Goal: Task Accomplishment & Management: Manage account settings

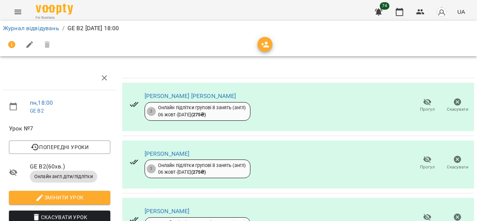
scroll to position [149, 0]
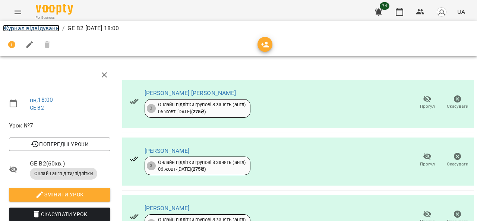
click at [24, 28] on link "Журнал відвідувань" at bounding box center [31, 28] width 56 height 7
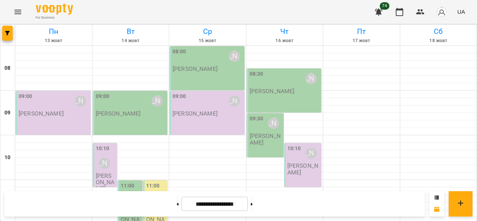
scroll to position [395, 0]
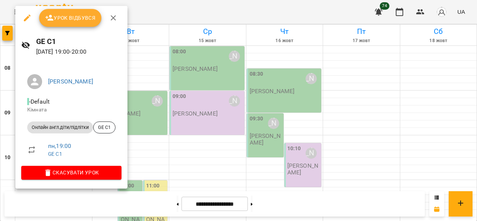
click at [70, 16] on span "Урок відбувся" at bounding box center [70, 17] width 51 height 9
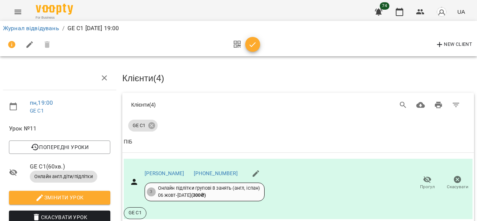
click at [253, 43] on icon "button" at bounding box center [252, 44] width 9 height 9
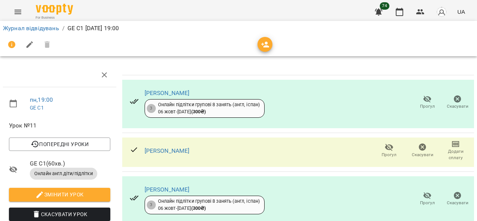
scroll to position [4, 0]
click at [163, 147] on link "[PERSON_NAME]" at bounding box center [167, 150] width 45 height 7
click at [452, 144] on icon "button" at bounding box center [456, 144] width 9 height 9
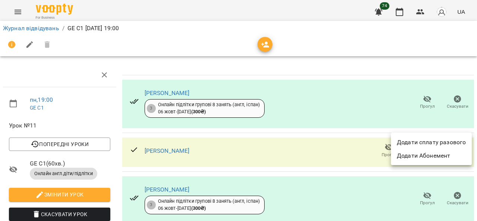
click at [281, 67] on div at bounding box center [238, 110] width 477 height 221
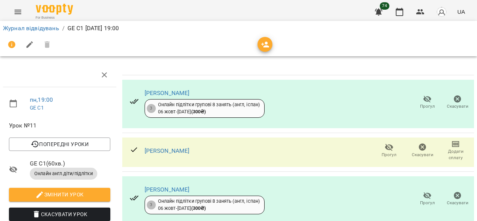
scroll to position [42, 0]
click at [449, 148] on span "Додати сплату" at bounding box center [456, 154] width 25 height 13
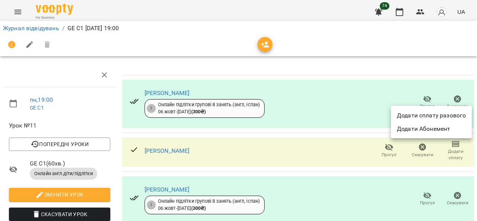
click at [426, 116] on li "Додати сплату разового" at bounding box center [431, 115] width 81 height 13
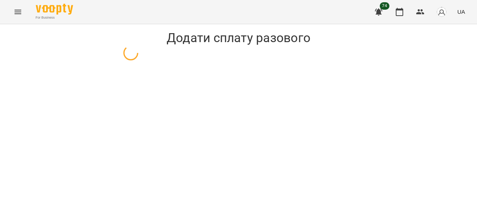
select select "**********"
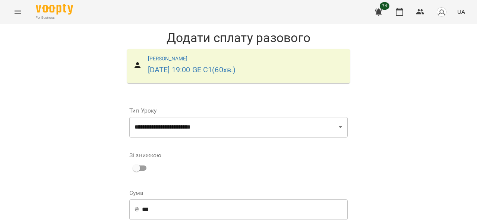
scroll to position [119, 0]
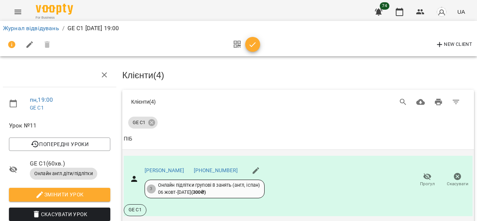
scroll to position [149, 0]
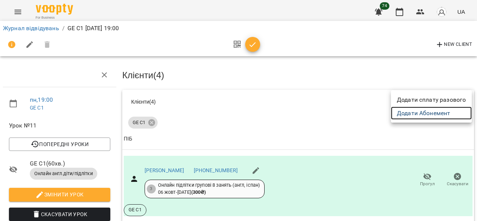
click at [436, 114] on link "Додати Абонемент" at bounding box center [431, 113] width 81 height 13
click at [17, 11] on div at bounding box center [238, 110] width 477 height 221
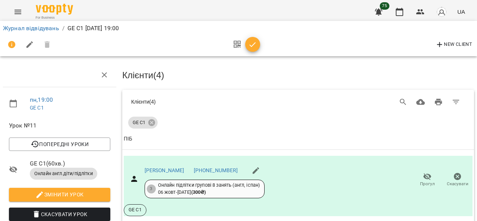
click at [17, 9] on icon "Menu" at bounding box center [17, 11] width 9 height 9
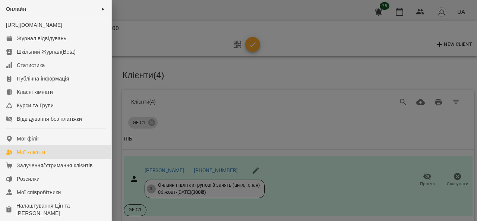
drag, startPoint x: 26, startPoint y: 161, endPoint x: 36, endPoint y: 160, distance: 10.2
click at [26, 156] on div "Мої клієнти" at bounding box center [31, 151] width 28 height 7
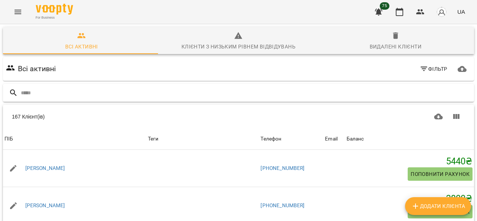
click at [127, 92] on input "text" at bounding box center [246, 93] width 451 height 12
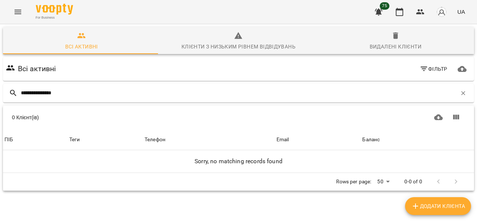
type input "**********"
click at [439, 206] on span "Додати клієнта" at bounding box center [438, 206] width 54 height 9
select select "**"
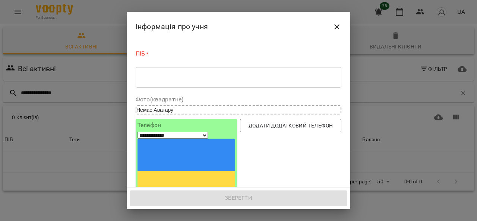
click at [340, 29] on icon "Close" at bounding box center [337, 26] width 9 height 9
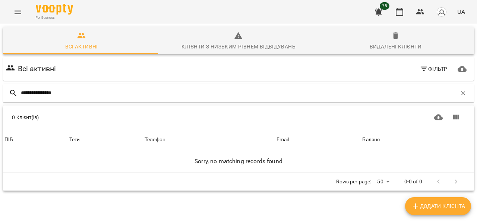
click at [17, 10] on icon "Menu" at bounding box center [18, 12] width 7 height 4
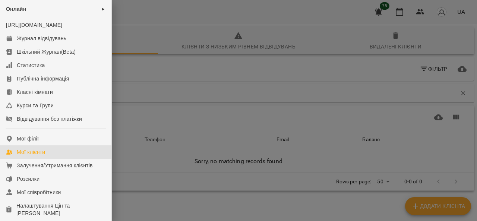
click at [430, 205] on div at bounding box center [238, 110] width 477 height 221
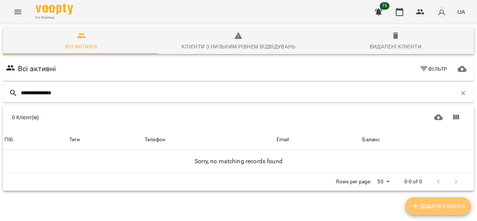
click at [430, 205] on span "Додати клієнта" at bounding box center [438, 206] width 54 height 9
select select "**"
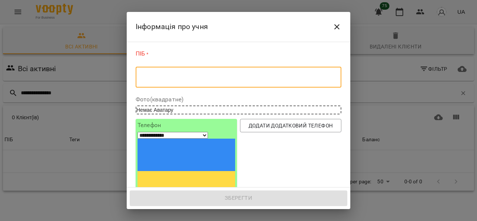
click at [186, 75] on textarea at bounding box center [238, 77] width 195 height 7
paste textarea "**********"
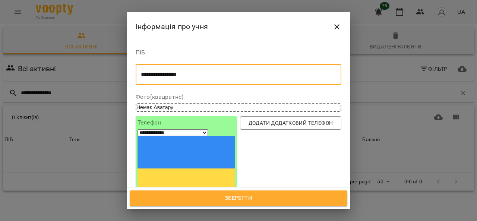
type textarea "**********"
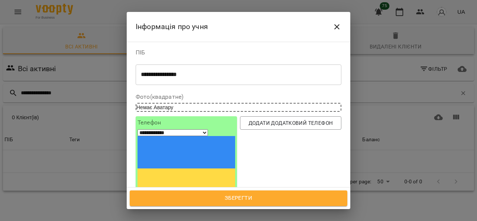
click at [175, 201] on input "tel" at bounding box center [165, 206] width 55 height 10
paste input "**********"
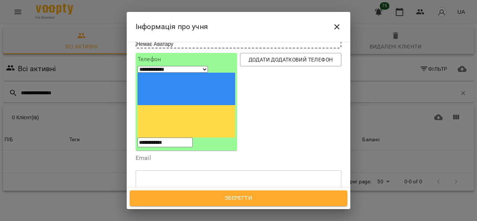
scroll to position [112, 0]
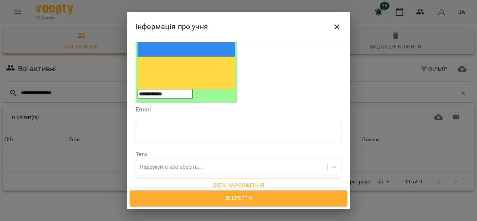
type input "**********"
click at [159, 219] on textarea at bounding box center [238, 222] width 195 height 7
paste textarea "**********"
type textarea "**********"
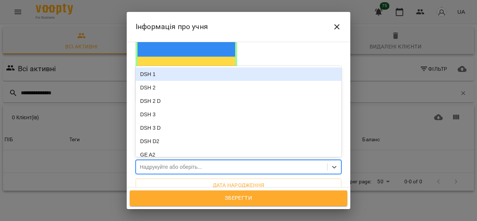
click at [231, 161] on div "Надрукуйте або оберіть..." at bounding box center [231, 167] width 191 height 12
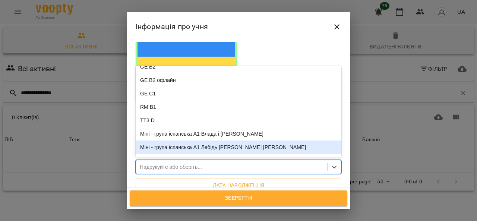
scroll to position [261, 0]
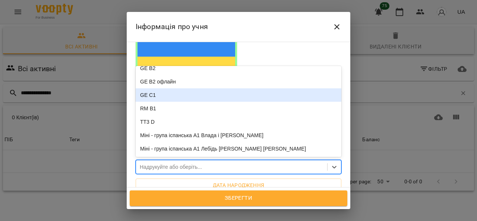
click at [145, 88] on div "GE C1" at bounding box center [239, 94] width 206 height 13
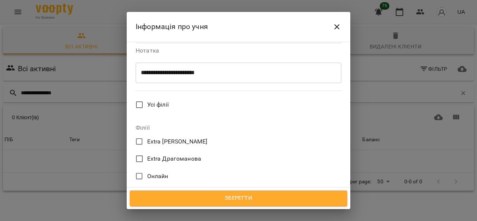
click at [150, 172] on span "Онлайн" at bounding box center [157, 176] width 21 height 9
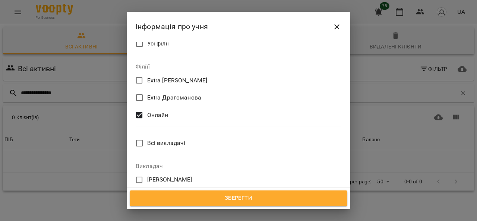
scroll to position [373, 0]
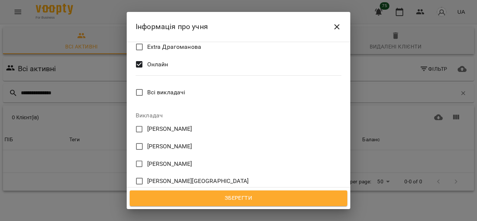
click at [156, 142] on span "[PERSON_NAME]" at bounding box center [169, 146] width 45 height 9
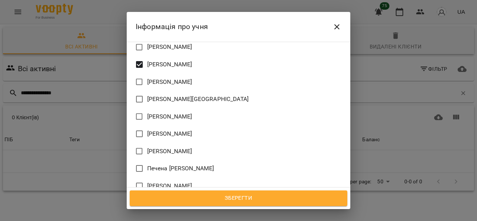
scroll to position [486, 0]
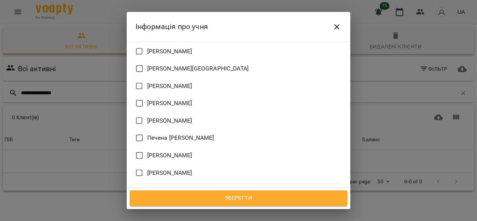
click at [249, 197] on span "Зберегти" at bounding box center [238, 199] width 201 height 10
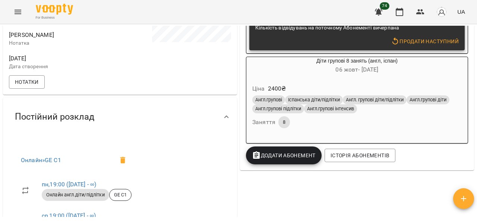
scroll to position [224, 0]
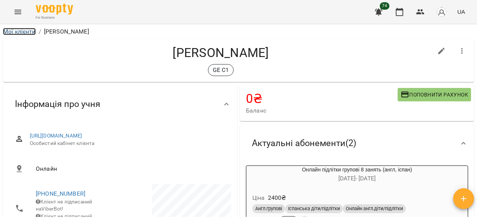
click at [12, 31] on link "Мої клієнти" at bounding box center [19, 31] width 33 height 7
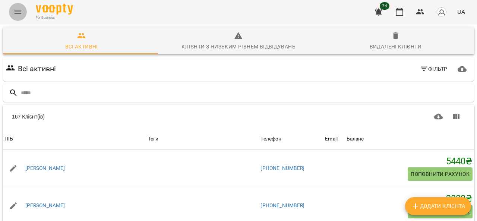
click at [16, 12] on icon "Menu" at bounding box center [18, 12] width 7 height 4
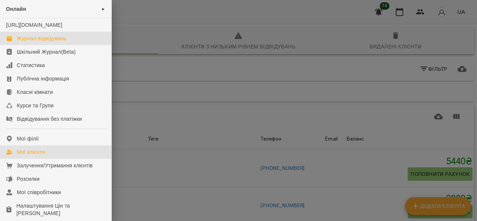
click at [31, 42] on div "Журнал відвідувань" at bounding box center [42, 38] width 50 height 7
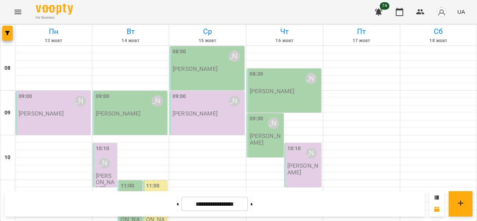
scroll to position [395, 0]
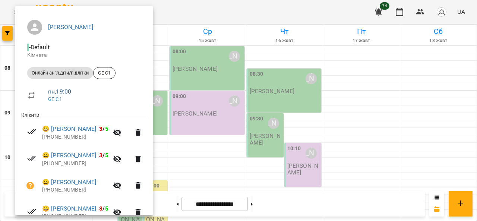
scroll to position [91, 0]
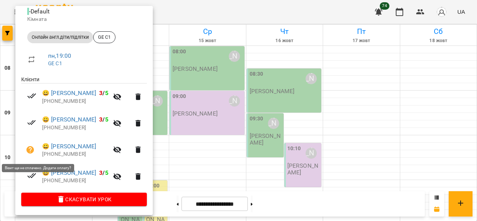
click at [31, 150] on icon "button" at bounding box center [29, 149] width 7 height 7
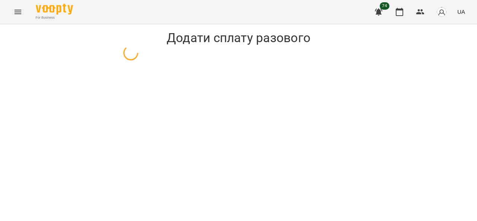
select select "**********"
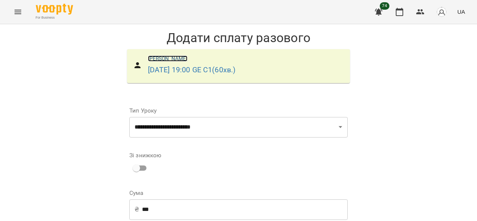
click at [162, 60] on link "[PERSON_NAME]" at bounding box center [168, 59] width 40 height 6
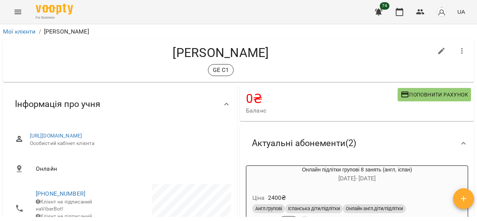
click at [439, 50] on icon "button" at bounding box center [441, 51] width 9 height 9
select select "**"
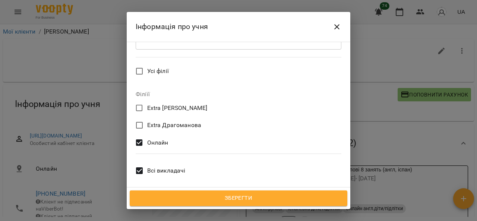
scroll to position [297, 0]
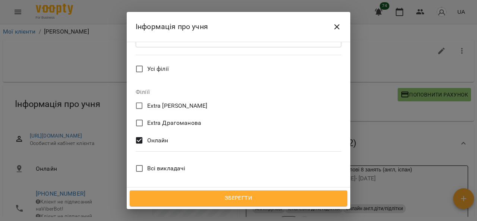
click at [157, 218] on span "[PERSON_NAME]" at bounding box center [169, 222] width 45 height 9
click at [206, 201] on span "Зберегти" at bounding box center [238, 199] width 201 height 10
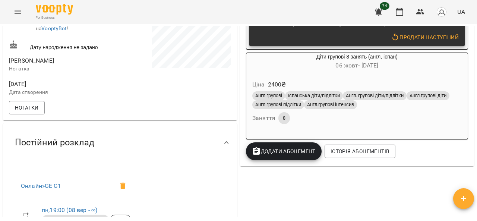
scroll to position [186, 0]
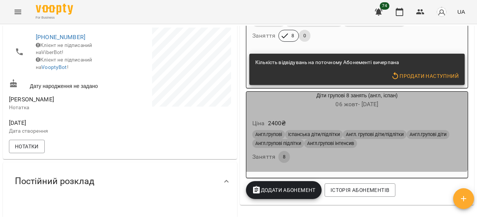
click at [349, 104] on span "06 жовт - 29 жовт" at bounding box center [357, 104] width 43 height 7
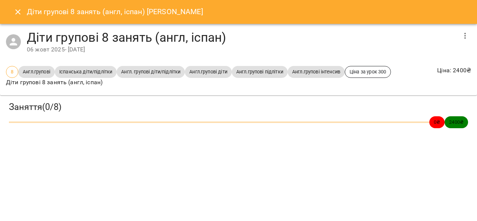
click at [461, 38] on icon "button" at bounding box center [465, 35] width 9 height 9
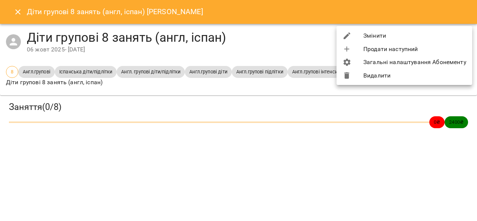
click at [377, 39] on li "Змінити" at bounding box center [405, 35] width 136 height 13
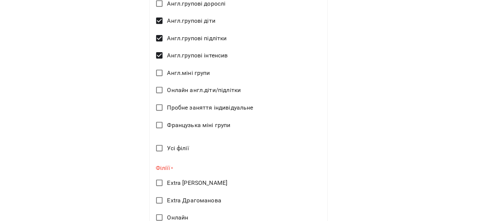
scroll to position [501, 0]
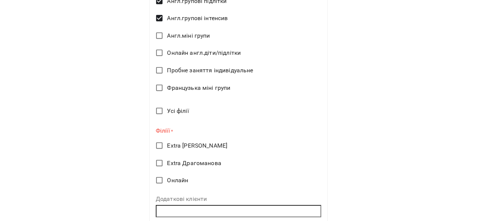
click at [170, 178] on span "Онлайн" at bounding box center [177, 180] width 21 height 9
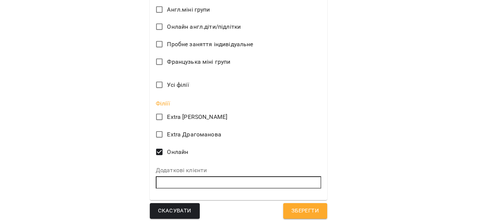
scroll to position [531, 0]
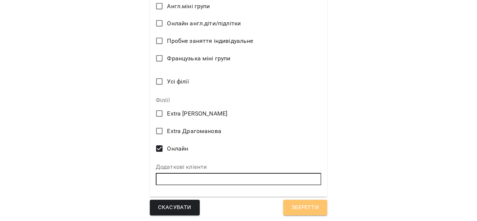
click at [304, 209] on span "Зберегти" at bounding box center [306, 208] width 28 height 10
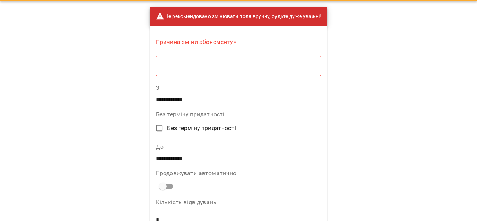
scroll to position [0, 0]
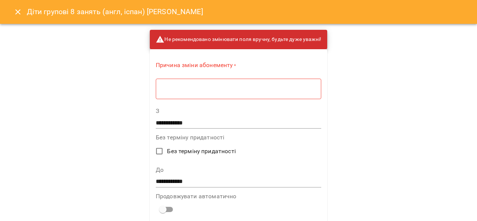
click at [228, 95] on div "* ​" at bounding box center [239, 88] width 166 height 21
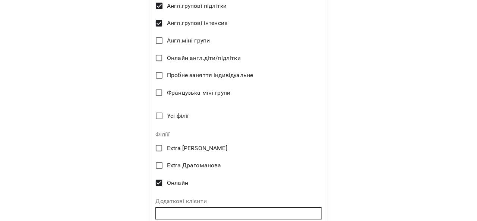
scroll to position [528, 0]
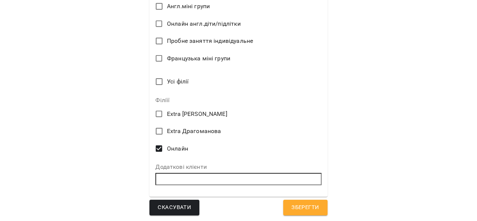
click at [304, 204] on span "Зберегти" at bounding box center [306, 208] width 28 height 10
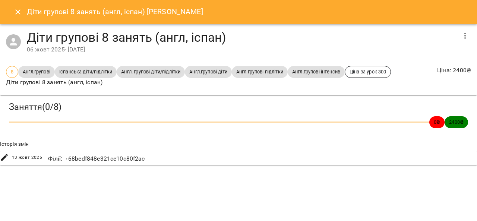
click at [468, 38] on icon "button" at bounding box center [465, 35] width 9 height 9
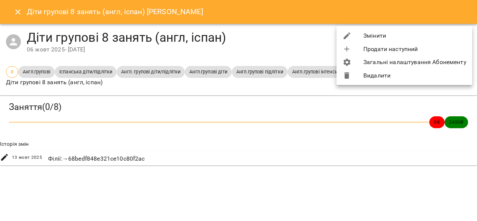
click at [392, 60] on li "Загальні налаштування Абонементу" at bounding box center [405, 62] width 136 height 13
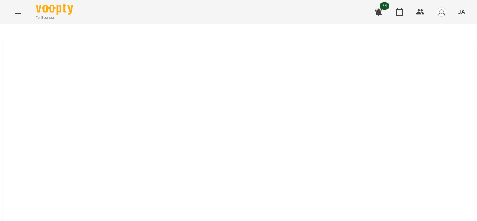
select select "*****"
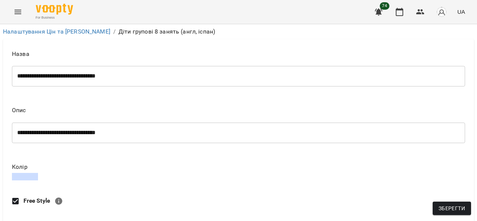
scroll to position [373, 0]
drag, startPoint x: 75, startPoint y: 99, endPoint x: 13, endPoint y: 93, distance: 62.5
type textarea "*"
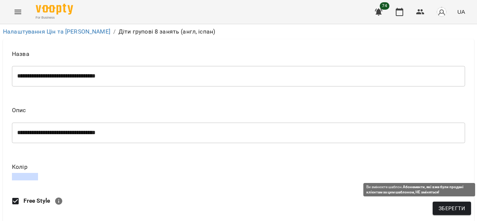
click at [453, 206] on span "Зберегти" at bounding box center [452, 208] width 26 height 9
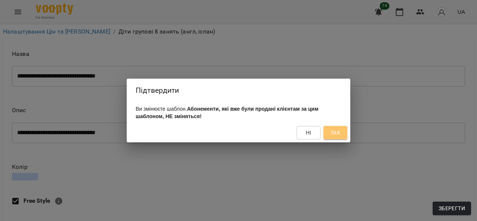
click at [340, 137] on span "Так" at bounding box center [336, 132] width 10 height 9
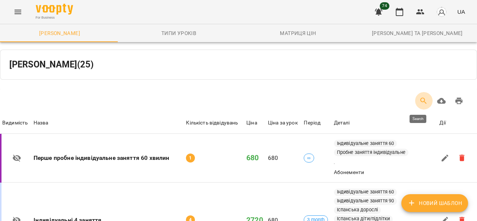
click at [421, 101] on icon "Search" at bounding box center [424, 101] width 9 height 9
click at [421, 98] on icon "Search" at bounding box center [424, 101] width 6 height 6
click at [20, 14] on icon "Menu" at bounding box center [17, 11] width 9 height 9
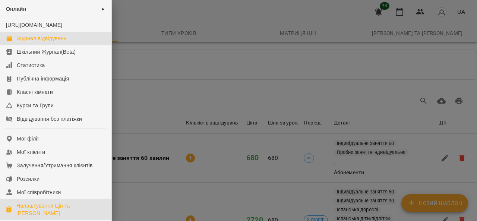
click at [42, 42] on div "Журнал відвідувань" at bounding box center [42, 38] width 50 height 7
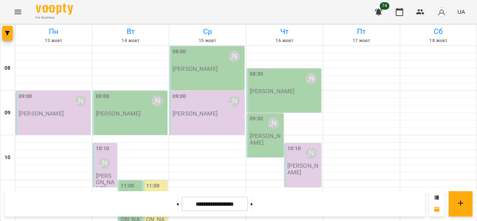
scroll to position [395, 0]
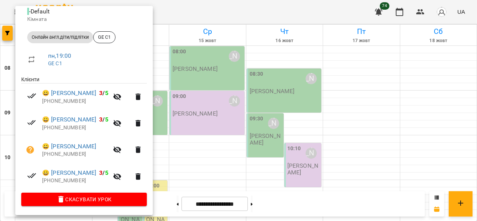
scroll to position [91, 0]
click at [66, 147] on link "😀 Рудникова Вероніка" at bounding box center [69, 146] width 54 height 9
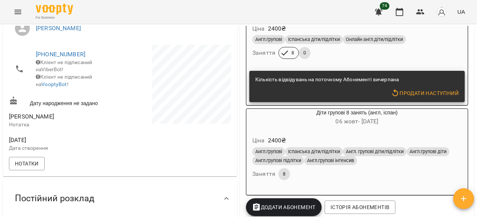
scroll to position [149, 0]
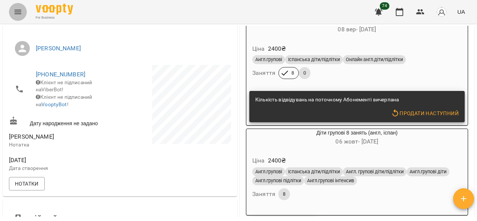
click at [21, 12] on icon "Menu" at bounding box center [17, 11] width 9 height 9
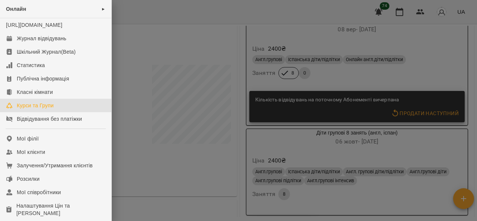
click at [28, 109] on div "Курси та Групи" at bounding box center [35, 105] width 37 height 7
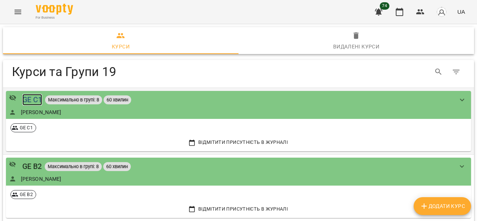
click at [29, 98] on div "GE C1" at bounding box center [32, 100] width 20 height 12
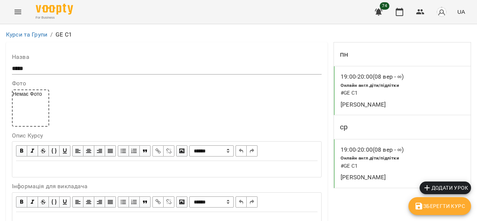
scroll to position [634, 0]
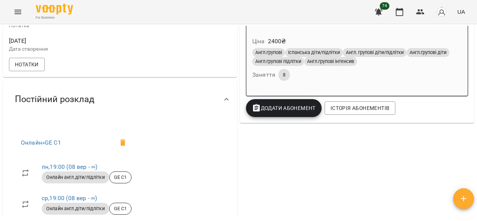
scroll to position [186, 0]
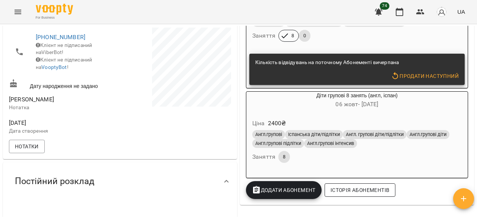
click at [352, 192] on span "Історія абонементів" at bounding box center [360, 190] width 59 height 9
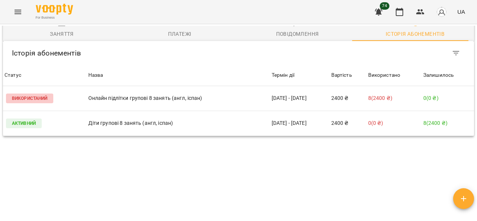
scroll to position [551, 0]
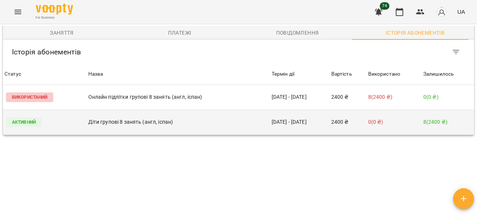
click at [25, 117] on p "Активний" at bounding box center [24, 122] width 36 height 10
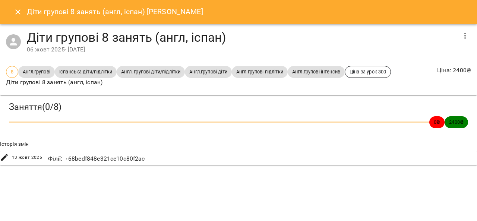
click at [83, 160] on div "Філії : → 68bedf848e321ce10c80f2ac" at bounding box center [97, 159] width 100 height 12
click at [26, 116] on div "0 ₴ 2400 ₴" at bounding box center [238, 122] width 462 height 15
click at [465, 35] on icon "button" at bounding box center [465, 36] width 1 height 6
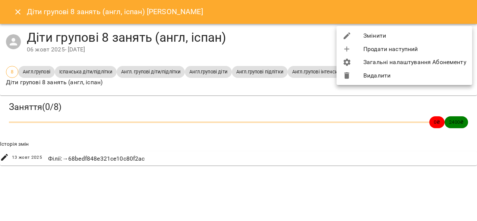
click at [258, 38] on div at bounding box center [238, 110] width 477 height 221
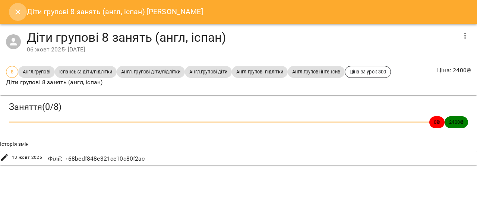
click at [16, 10] on icon "Close" at bounding box center [17, 11] width 5 height 5
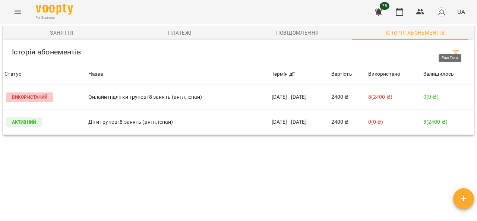
click at [453, 50] on icon "Filter Table" at bounding box center [456, 52] width 7 height 4
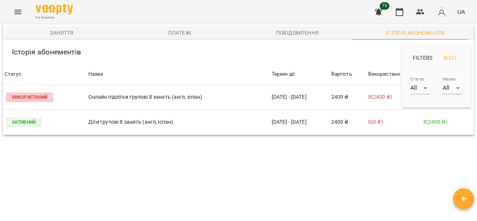
click at [311, 177] on div at bounding box center [238, 110] width 477 height 221
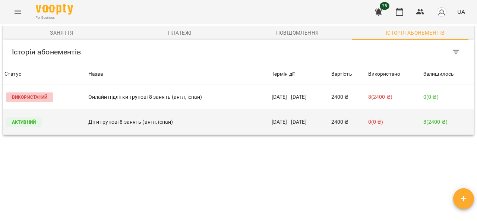
click at [18, 117] on p "Активний" at bounding box center [24, 122] width 36 height 10
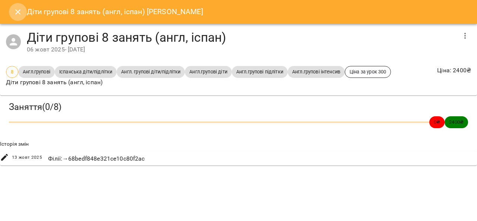
click at [15, 12] on icon "Close" at bounding box center [17, 11] width 9 height 9
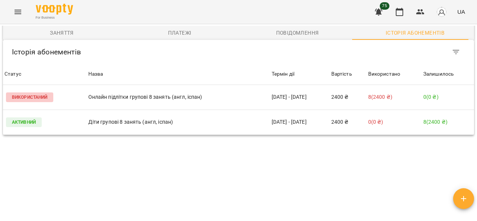
click at [16, 12] on icon "Menu" at bounding box center [17, 11] width 9 height 9
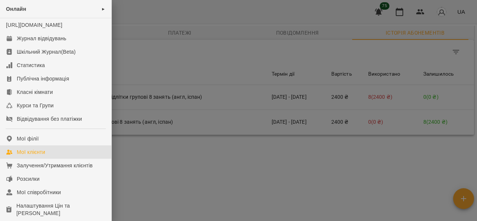
click at [35, 156] on div "Мої клієнти" at bounding box center [31, 151] width 28 height 7
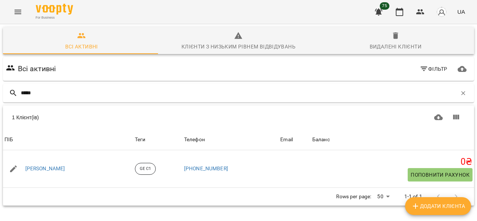
scroll to position [33, 0]
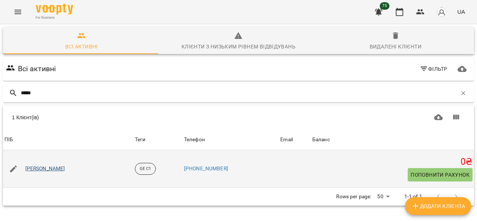
type input "*****"
click at [44, 165] on link "Рудникова Вероніка" at bounding box center [45, 168] width 40 height 7
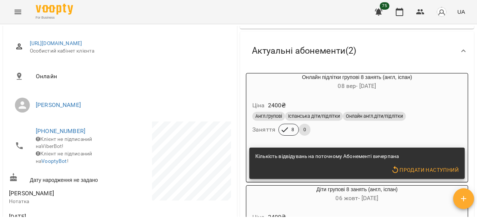
scroll to position [112, 0]
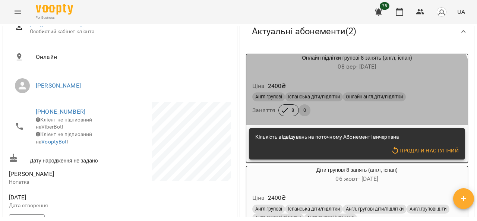
click at [316, 117] on div "Англ.групові Іспанська діти/підлітки Онлайн англ.діти/підлітки Заняття 8 0" at bounding box center [357, 104] width 213 height 27
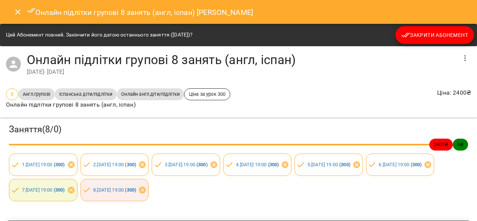
click at [19, 9] on icon "Close" at bounding box center [17, 11] width 9 height 9
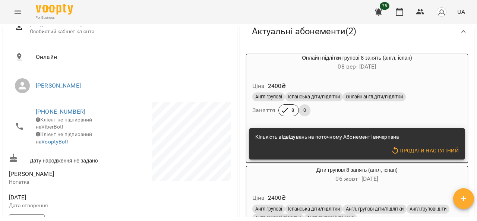
click at [357, 67] on span "08 вер - 09 груд" at bounding box center [357, 66] width 38 height 7
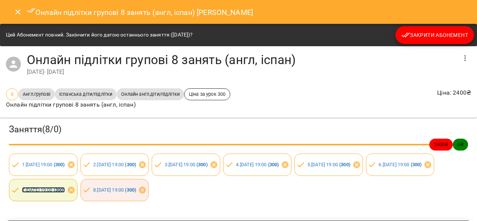
click at [65, 191] on link "7 . пн 29 вер 2025 19:00 ( 300 )" at bounding box center [43, 190] width 43 height 6
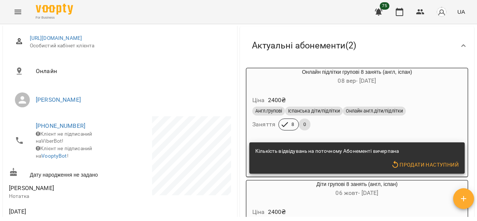
scroll to position [75, 0]
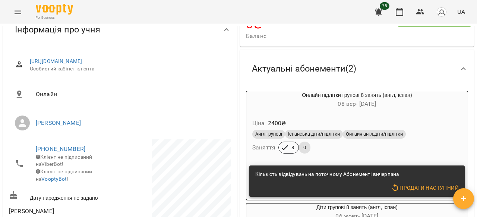
click at [341, 105] on span "08 вер - 09 груд" at bounding box center [357, 103] width 38 height 7
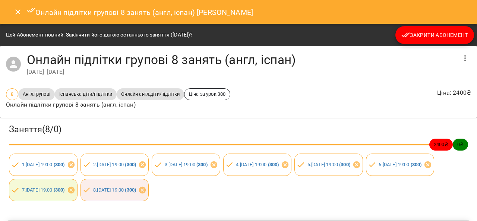
click at [461, 56] on icon "button" at bounding box center [465, 58] width 9 height 9
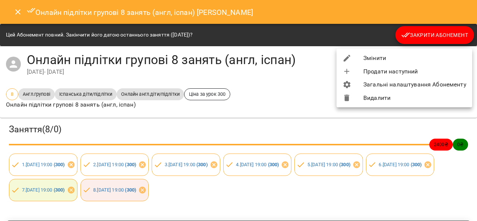
click at [376, 60] on li "Змінити" at bounding box center [405, 57] width 136 height 13
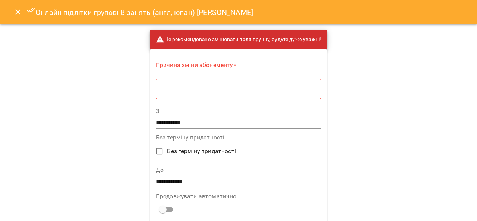
click at [177, 94] on div "* ​" at bounding box center [239, 88] width 166 height 21
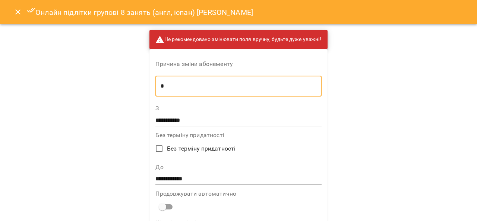
scroll to position [37, 0]
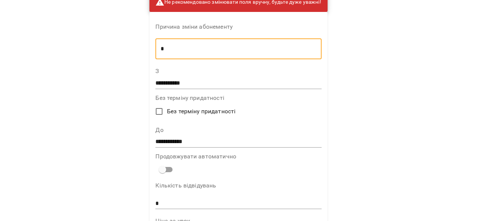
click at [204, 142] on input "**********" at bounding box center [239, 142] width 166 height 12
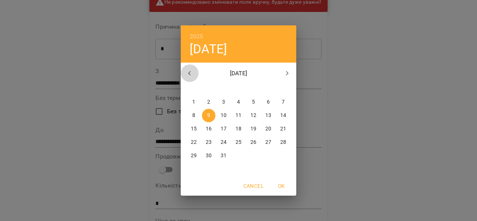
click at [189, 73] on icon "button" at bounding box center [189, 73] width 3 height 4
click at [189, 74] on icon "button" at bounding box center [189, 73] width 9 height 9
click at [222, 101] on p "1" at bounding box center [223, 101] width 3 height 7
type input "**********"
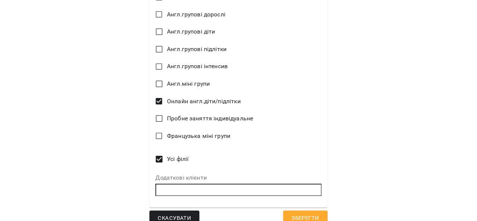
scroll to position [461, 0]
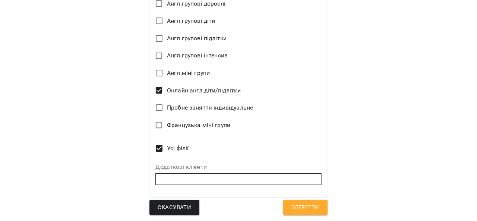
click at [302, 205] on span "Зберегти" at bounding box center [306, 208] width 28 height 10
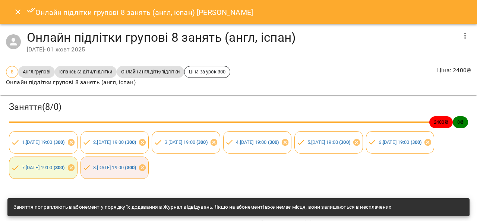
click at [20, 10] on icon "Close" at bounding box center [17, 11] width 5 height 5
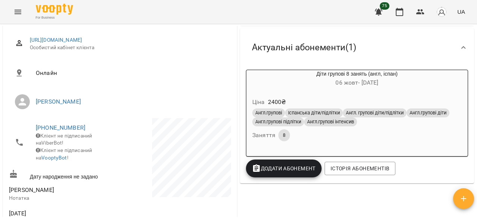
scroll to position [149, 0]
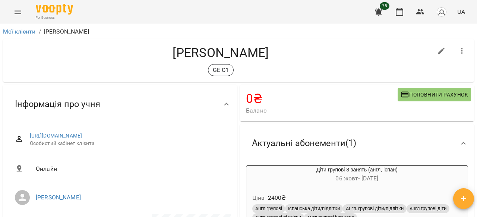
click at [19, 13] on icon "Menu" at bounding box center [18, 12] width 7 height 4
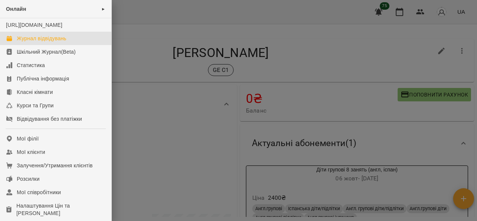
click at [42, 42] on div "Журнал відвідувань" at bounding box center [42, 38] width 50 height 7
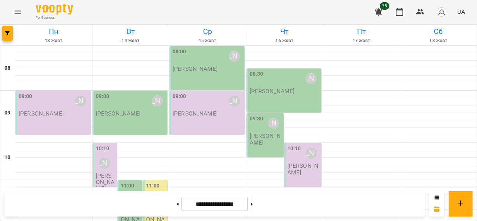
scroll to position [395, 0]
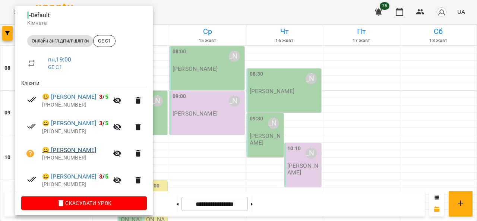
scroll to position [91, 0]
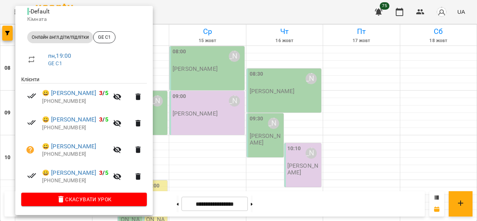
click at [122, 150] on icon "button" at bounding box center [117, 150] width 8 height 7
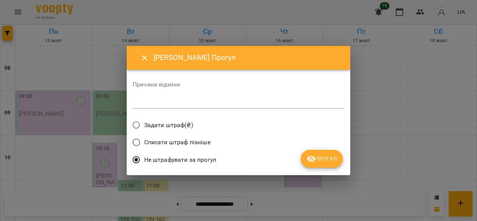
click at [145, 56] on icon "Close" at bounding box center [144, 57] width 9 height 9
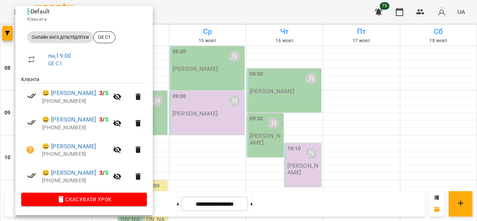
click at [210, 68] on div at bounding box center [238, 110] width 477 height 221
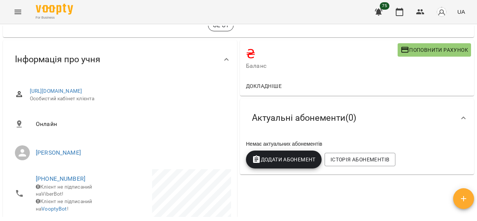
scroll to position [75, 0]
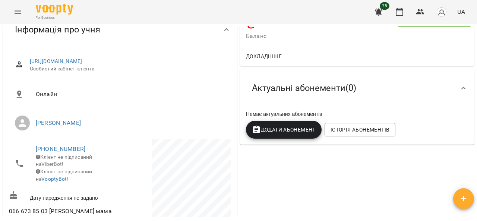
click at [277, 132] on span "Додати Абонемент" at bounding box center [284, 129] width 64 height 9
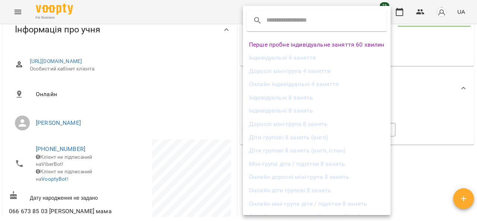
click at [283, 21] on input "text" at bounding box center [296, 21] width 59 height 12
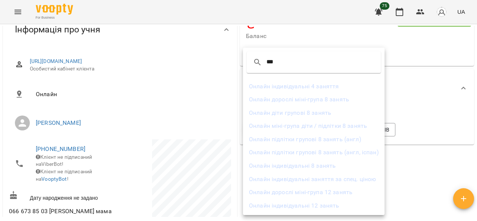
type input "***"
click at [297, 151] on li "Онлайн підлітки групові 8 занять (англ, іспан)" at bounding box center [314, 152] width 142 height 13
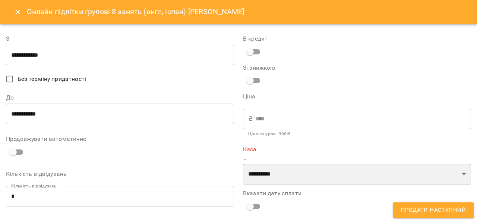
click at [283, 175] on select "**********" at bounding box center [357, 174] width 228 height 21
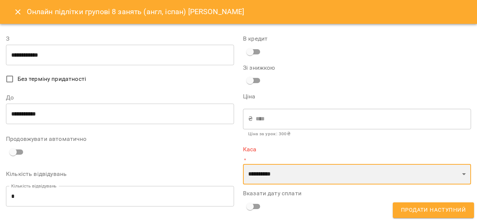
select select "****"
click at [243, 164] on select "**********" at bounding box center [357, 174] width 228 height 21
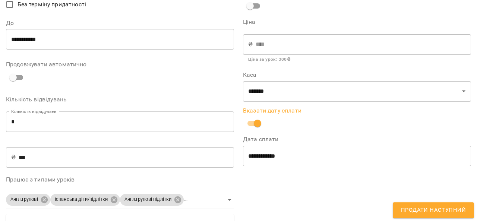
click at [260, 159] on input "**********" at bounding box center [357, 155] width 228 height 21
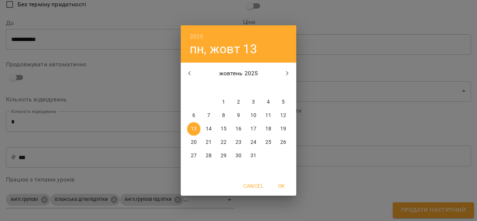
drag, startPoint x: 191, startPoint y: 73, endPoint x: 209, endPoint y: 120, distance: 50.8
click at [190, 73] on icon "button" at bounding box center [189, 73] width 9 height 9
click at [192, 157] on p "29" at bounding box center [194, 155] width 6 height 7
type input "**********"
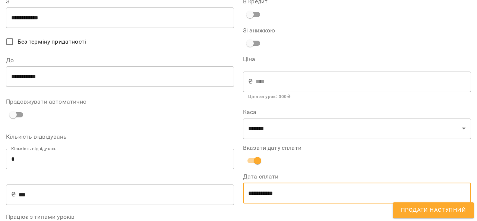
scroll to position [0, 0]
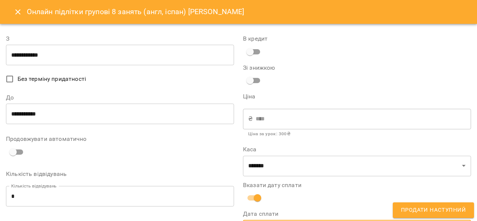
click at [51, 55] on input "**********" at bounding box center [120, 55] width 228 height 21
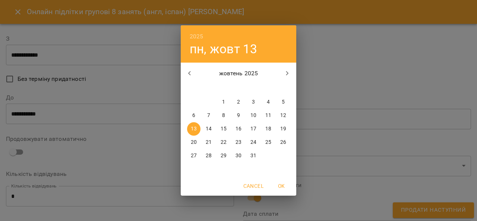
click at [185, 72] on button "button" at bounding box center [190, 74] width 18 height 18
click at [191, 72] on icon "button" at bounding box center [189, 73] width 9 height 9
click at [288, 75] on icon "button" at bounding box center [287, 73] width 9 height 9
click at [223, 142] on p "24" at bounding box center [224, 142] width 6 height 7
type input "**********"
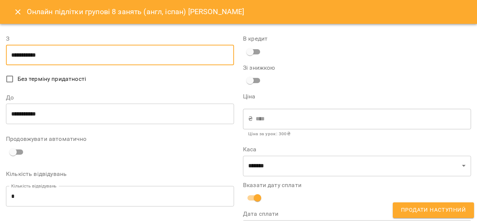
click at [66, 113] on input "**********" at bounding box center [120, 114] width 228 height 21
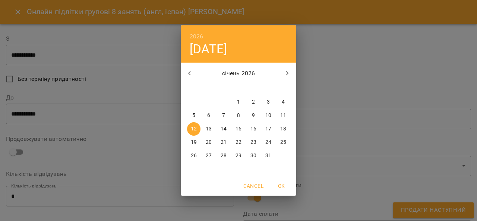
click at [191, 75] on icon "button" at bounding box center [189, 73] width 9 height 9
click at [195, 142] on p "20" at bounding box center [194, 142] width 6 height 7
type input "**********"
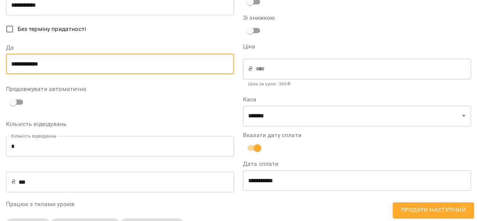
scroll to position [106, 0]
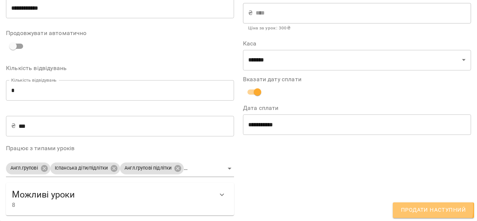
click at [412, 208] on span "Продати наступний" at bounding box center [433, 211] width 65 height 10
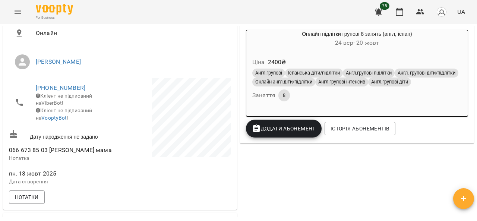
scroll to position [112, 0]
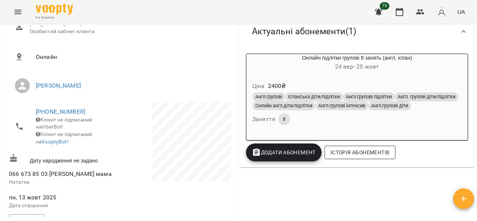
click at [371, 157] on span "Історія абонементів" at bounding box center [360, 152] width 59 height 9
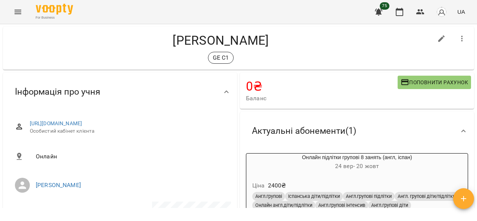
scroll to position [0, 0]
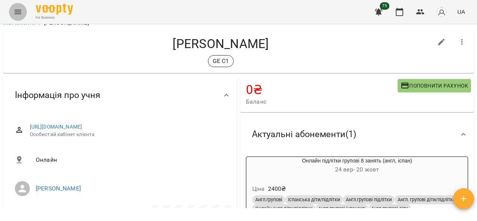
click at [19, 13] on icon "Menu" at bounding box center [17, 11] width 9 height 9
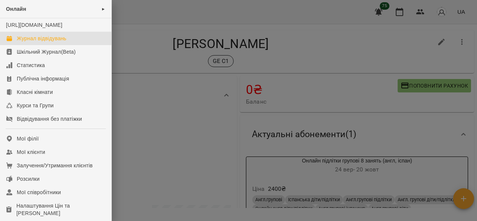
click at [25, 42] on div "Журнал відвідувань" at bounding box center [42, 38] width 50 height 7
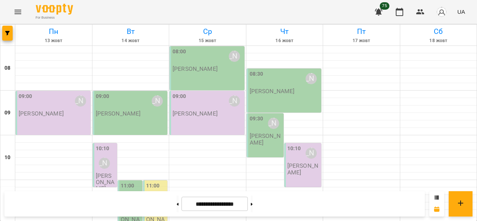
scroll to position [395, 0]
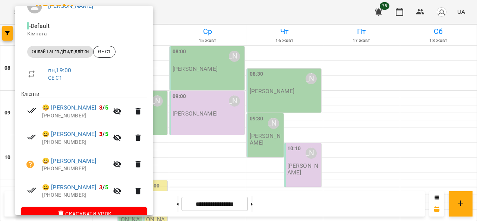
scroll to position [91, 0]
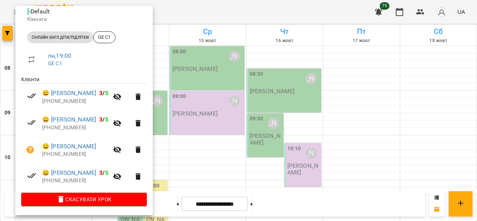
click at [190, 78] on div at bounding box center [238, 110] width 477 height 221
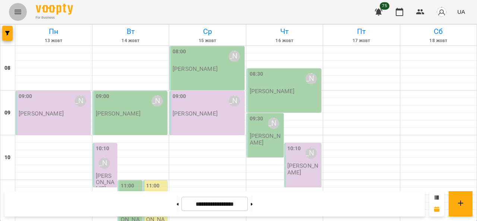
click at [18, 11] on icon "Menu" at bounding box center [17, 11] width 9 height 9
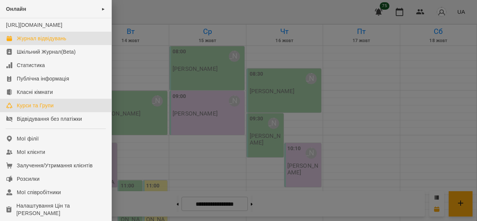
click at [32, 109] on div "Курси та Групи" at bounding box center [35, 105] width 37 height 7
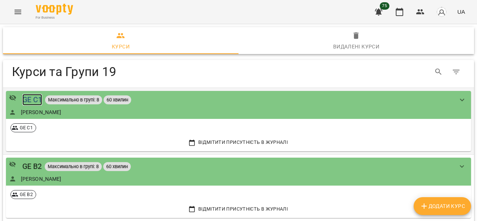
click at [32, 98] on div "GE C1" at bounding box center [32, 100] width 20 height 12
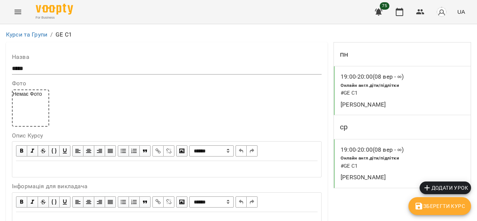
scroll to position [681, 0]
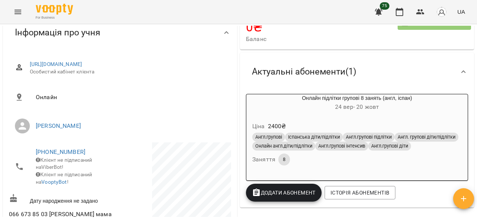
scroll to position [59, 0]
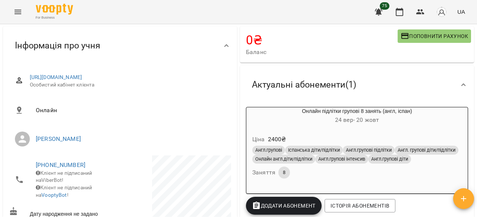
click at [279, 176] on span "8" at bounding box center [285, 172] width 12 height 7
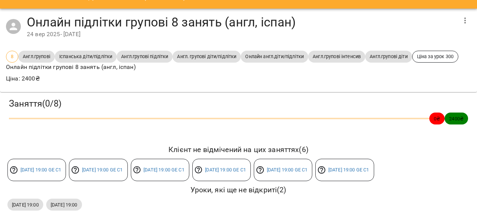
scroll to position [58, 0]
click at [32, 167] on link "[DATE] 19:00 GE C1" at bounding box center [41, 170] width 41 height 6
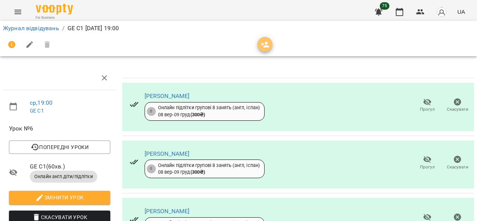
click at [266, 44] on icon "button" at bounding box center [265, 45] width 8 height 6
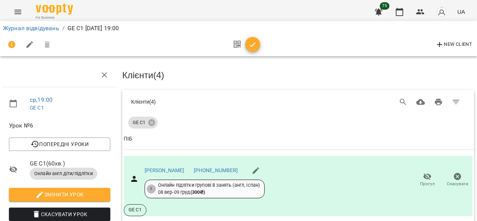
scroll to position [149, 0]
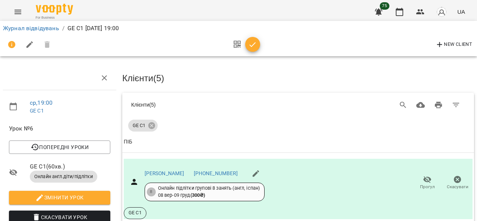
click at [257, 44] on span "button" at bounding box center [252, 44] width 15 height 9
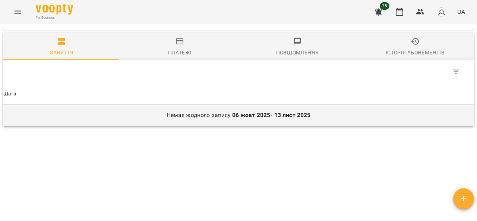
scroll to position [469, 0]
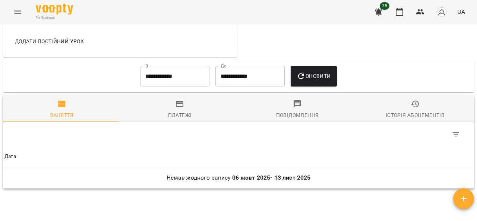
click at [60, 120] on div "Заняття" at bounding box center [62, 115] width 24 height 9
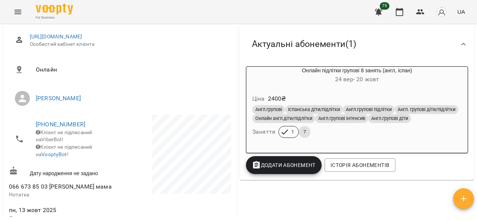
scroll to position [96, 0]
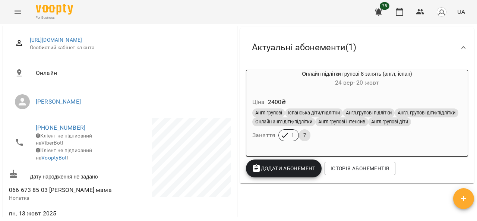
click at [261, 141] on h6 "Заняття" at bounding box center [264, 135] width 23 height 10
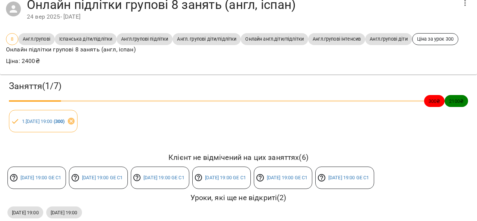
scroll to position [75, 0]
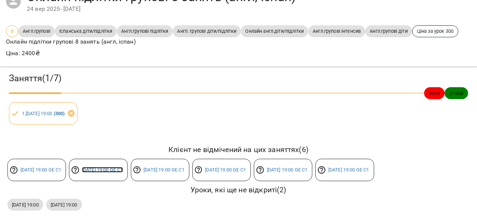
click at [122, 167] on link "пн 29 вер 2025 19:00 GE C1" at bounding box center [102, 170] width 41 height 6
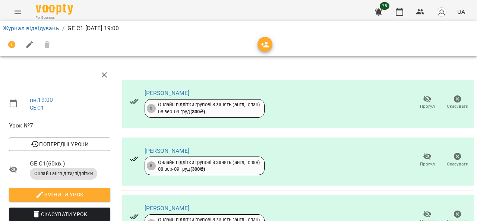
scroll to position [4, 0]
click at [270, 43] on span "button" at bounding box center [265, 44] width 15 height 9
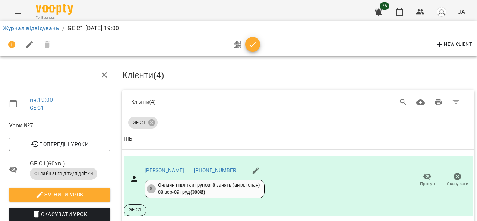
scroll to position [116, 0]
click at [248, 44] on icon "button" at bounding box center [252, 44] width 9 height 9
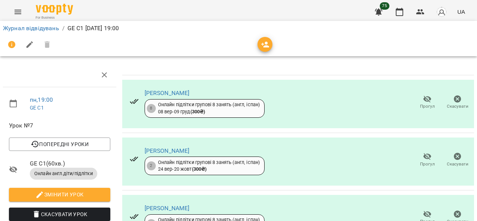
scroll to position [42, 0]
click at [180, 147] on link "[PERSON_NAME]" at bounding box center [167, 150] width 45 height 7
click at [173, 205] on link "[PERSON_NAME]" at bounding box center [167, 208] width 45 height 7
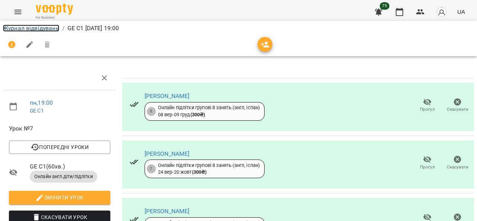
click at [31, 29] on link "Журнал відвідувань" at bounding box center [31, 28] width 56 height 7
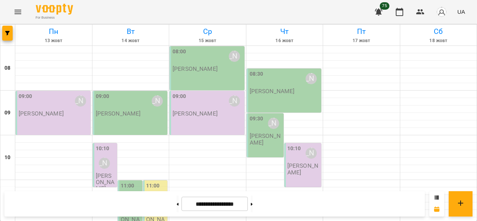
scroll to position [395, 0]
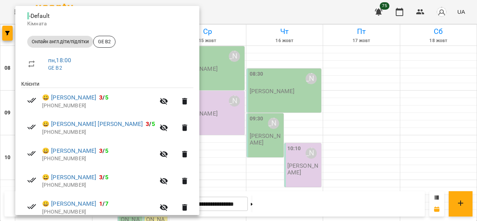
scroll to position [118, 0]
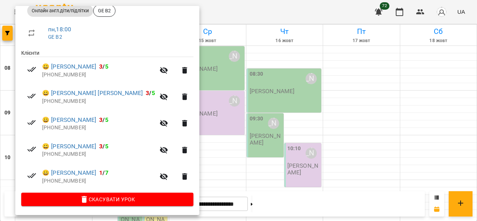
click at [204, 73] on div at bounding box center [238, 110] width 477 height 221
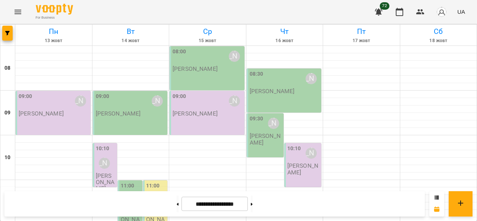
click at [19, 10] on icon "Menu" at bounding box center [18, 12] width 7 height 4
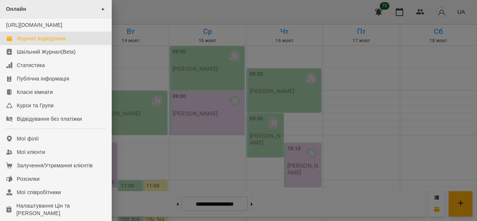
click at [101, 8] on span "►" at bounding box center [103, 9] width 4 height 6
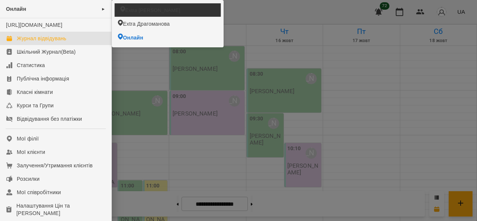
click at [141, 11] on span "Extra Ахматова" at bounding box center [152, 9] width 55 height 7
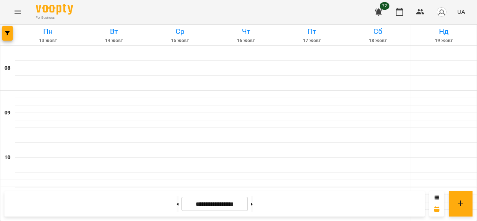
scroll to position [261, 0]
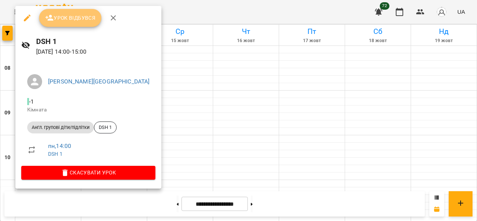
click at [70, 21] on span "Урок відбувся" at bounding box center [70, 17] width 51 height 9
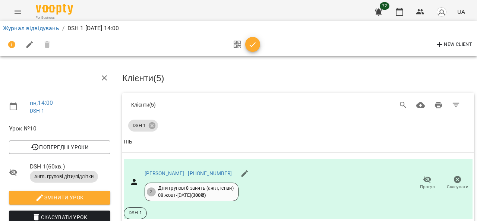
click at [252, 46] on icon "button" at bounding box center [253, 44] width 6 height 5
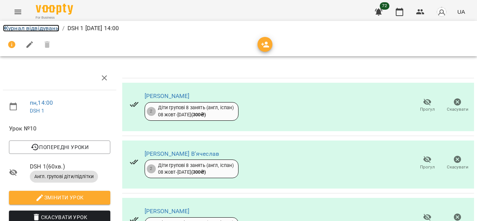
click at [12, 28] on link "Журнал відвідувань" at bounding box center [31, 28] width 56 height 7
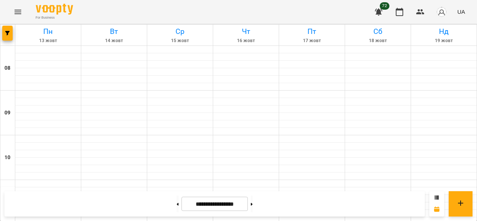
scroll to position [298, 0]
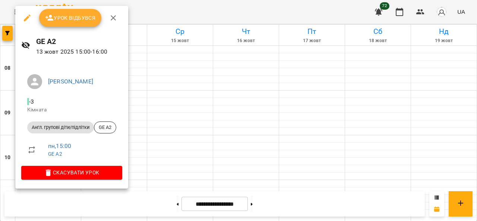
click at [72, 22] on span "Урок відбувся" at bounding box center [70, 17] width 51 height 9
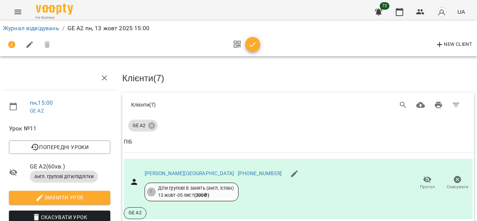
click at [252, 46] on icon "button" at bounding box center [253, 44] width 6 height 5
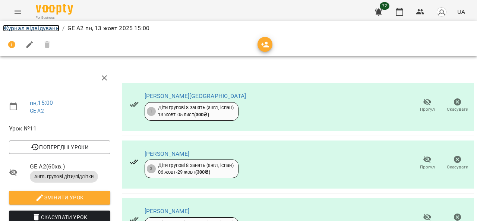
click at [15, 27] on link "Журнал відвідувань" at bounding box center [31, 28] width 56 height 7
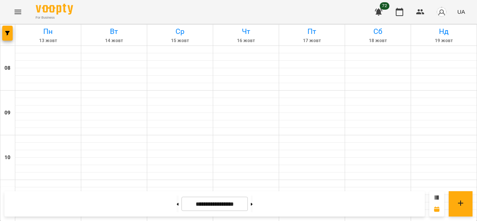
scroll to position [336, 0]
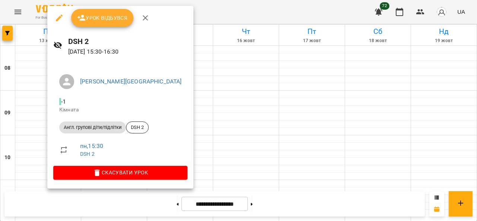
click at [108, 19] on span "Урок відбувся" at bounding box center [102, 17] width 51 height 9
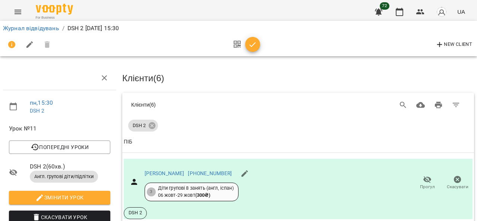
click at [253, 42] on icon "button" at bounding box center [252, 44] width 9 height 9
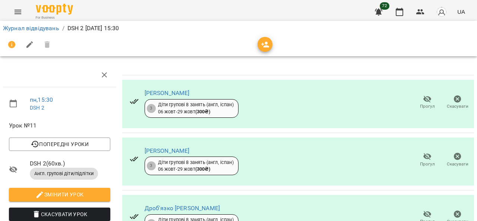
scroll to position [213, 0]
click at [24, 28] on link "Журнал відвідувань" at bounding box center [31, 28] width 56 height 7
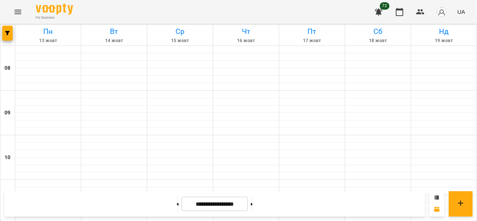
scroll to position [336, 0]
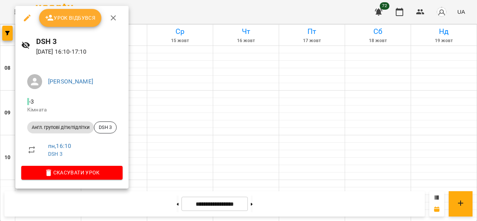
drag, startPoint x: 87, startPoint y: 15, endPoint x: 87, endPoint y: 21, distance: 6.4
click at [86, 15] on span "Урок відбувся" at bounding box center [70, 17] width 51 height 9
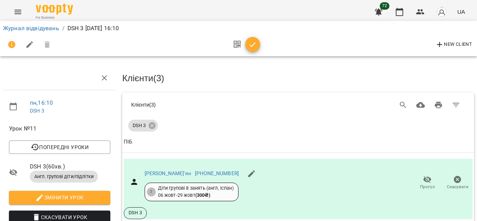
click at [256, 46] on icon "button" at bounding box center [252, 44] width 9 height 9
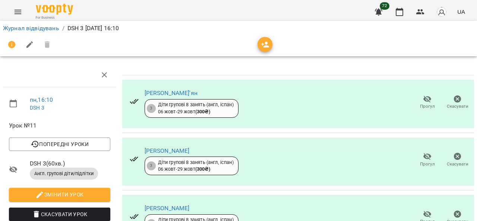
scroll to position [4, 0]
click at [20, 28] on link "Журнал відвідувань" at bounding box center [31, 28] width 56 height 7
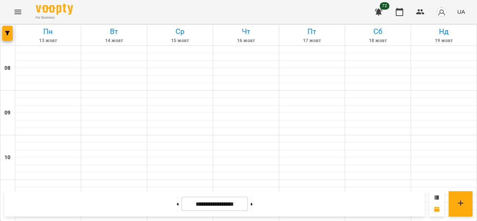
scroll to position [298, 0]
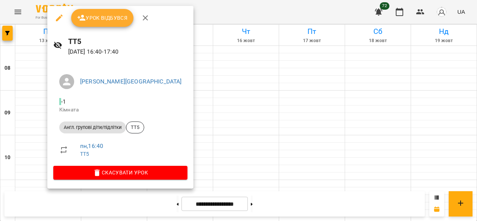
click at [109, 15] on span "Урок відбувся" at bounding box center [102, 17] width 51 height 9
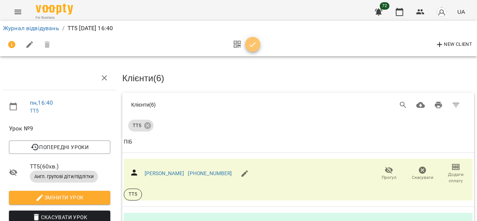
click at [253, 47] on icon "button" at bounding box center [252, 44] width 9 height 9
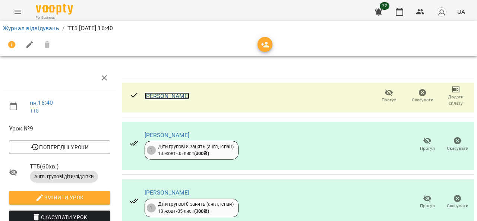
click at [166, 96] on link "[PERSON_NAME]" at bounding box center [167, 95] width 45 height 7
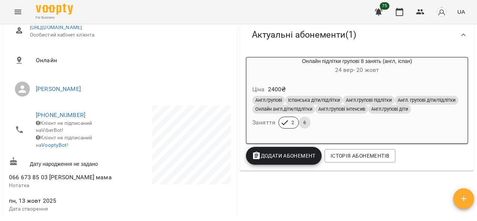
scroll to position [112, 0]
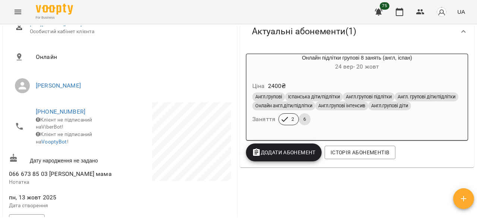
click at [263, 125] on h6 "Заняття" at bounding box center [264, 119] width 23 height 10
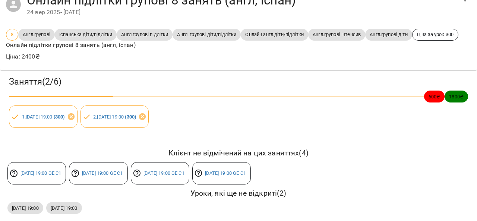
scroll to position [58, 0]
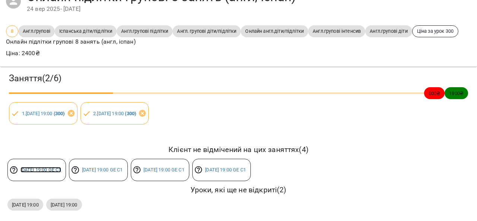
click at [41, 167] on link "[DATE] 19:00 GE C1" at bounding box center [41, 170] width 41 height 6
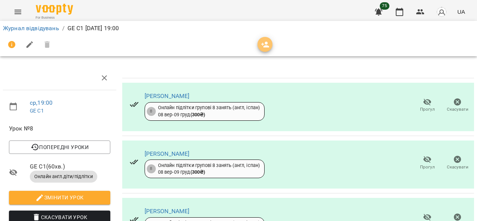
click at [268, 46] on icon "button" at bounding box center [265, 45] width 8 height 6
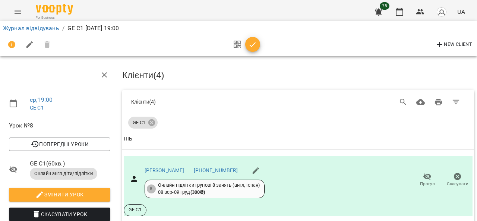
scroll to position [149, 0]
click at [253, 46] on icon "button" at bounding box center [253, 44] width 6 height 5
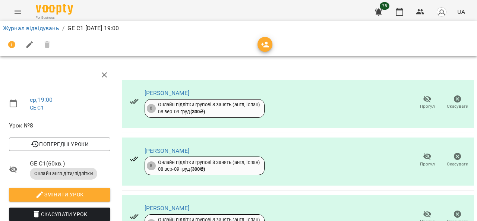
scroll to position [0, 0]
click at [166, 147] on link "[PERSON_NAME]" at bounding box center [167, 150] width 45 height 7
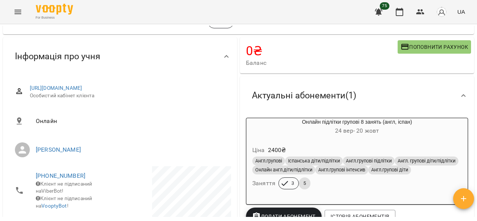
scroll to position [75, 0]
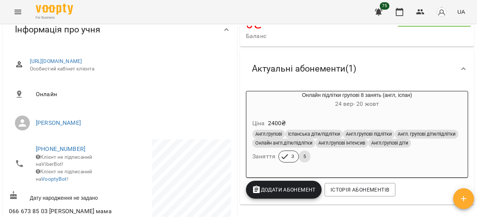
click at [260, 162] on h6 "Заняття" at bounding box center [264, 156] width 23 height 10
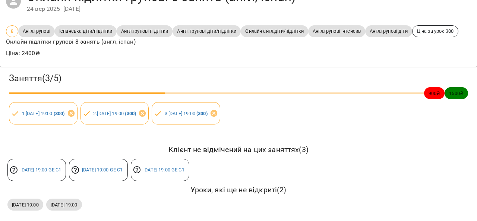
scroll to position [58, 0]
click at [52, 167] on link "[DATE] 19:00 GE C1" at bounding box center [41, 170] width 41 height 6
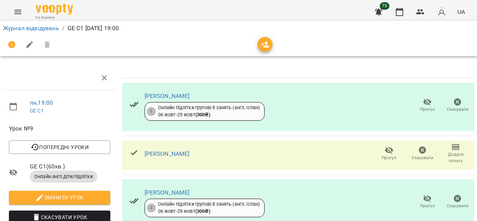
click at [266, 42] on icon "button" at bounding box center [265, 45] width 8 height 6
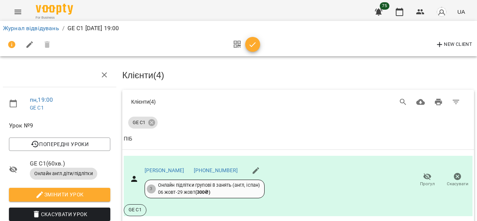
scroll to position [112, 0]
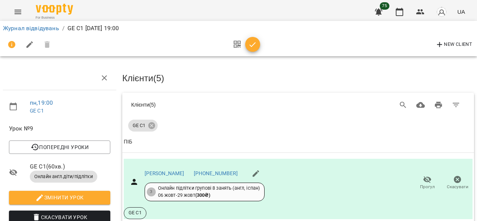
click at [252, 42] on icon "button" at bounding box center [252, 44] width 9 height 9
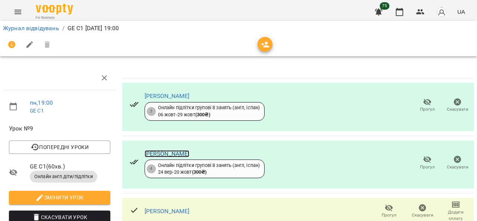
click at [157, 153] on link "[PERSON_NAME]" at bounding box center [167, 153] width 45 height 7
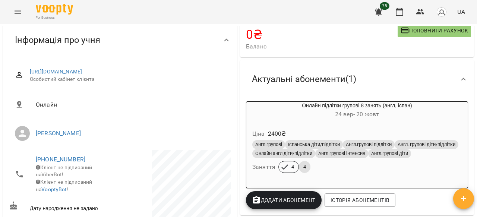
scroll to position [75, 0]
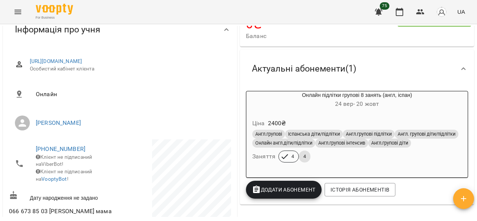
click at [262, 162] on h6 "Заняття" at bounding box center [264, 156] width 23 height 10
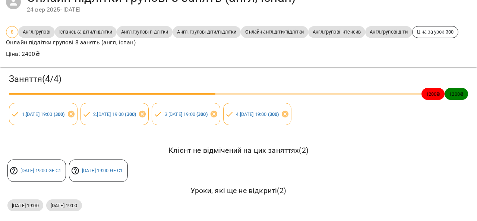
scroll to position [58, 0]
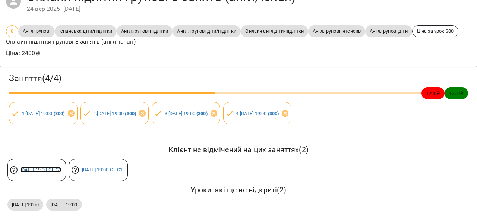
click at [44, 167] on link "[DATE] 19:00 GE C1" at bounding box center [41, 170] width 41 height 6
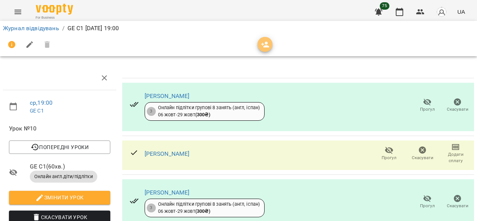
click at [264, 49] on icon "button" at bounding box center [265, 44] width 9 height 9
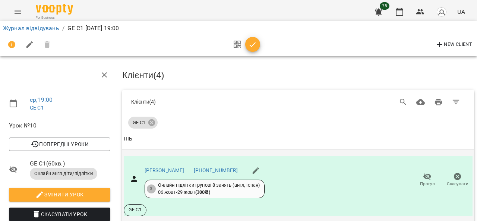
scroll to position [75, 0]
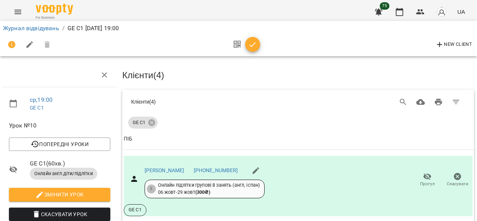
drag, startPoint x: 250, startPoint y: 44, endPoint x: 243, endPoint y: 45, distance: 7.2
click at [250, 44] on icon "button" at bounding box center [252, 44] width 9 height 9
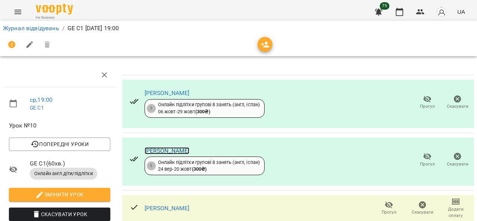
click at [170, 147] on link "[PERSON_NAME]" at bounding box center [167, 150] width 45 height 7
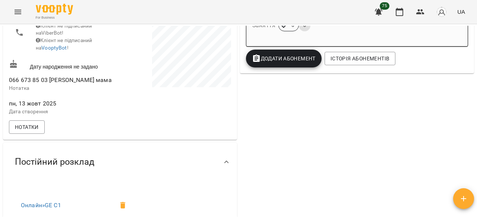
scroll to position [186, 0]
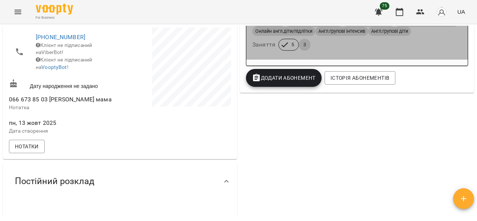
click at [260, 50] on h6 "Заняття" at bounding box center [264, 45] width 23 height 10
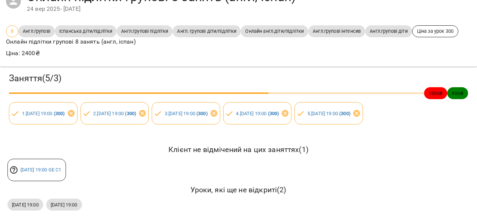
scroll to position [84, 0]
click at [45, 167] on link "[DATE] 19:00 GE C1" at bounding box center [41, 170] width 41 height 6
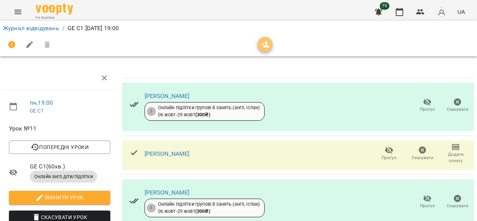
click at [268, 45] on icon "button" at bounding box center [265, 44] width 9 height 9
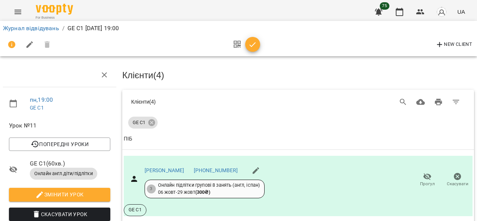
scroll to position [112, 0]
click at [249, 44] on icon "button" at bounding box center [252, 44] width 9 height 9
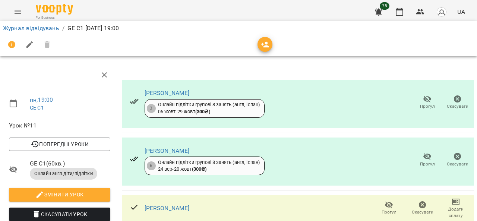
scroll to position [0, 0]
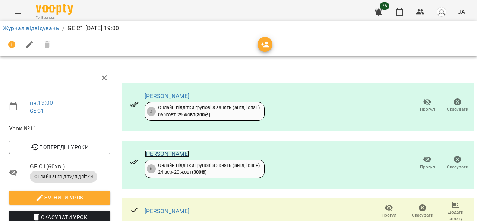
click at [181, 153] on link "[PERSON_NAME]" at bounding box center [167, 153] width 45 height 7
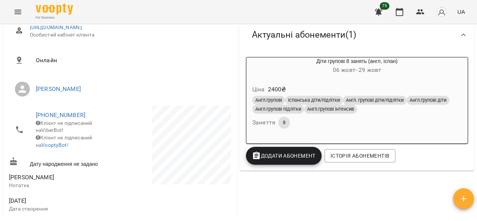
scroll to position [112, 0]
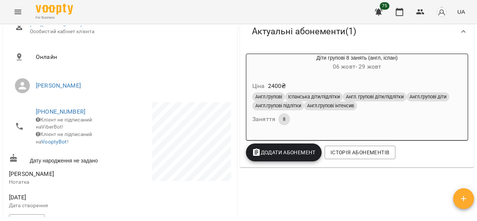
click at [261, 120] on h6 "Заняття" at bounding box center [264, 119] width 23 height 10
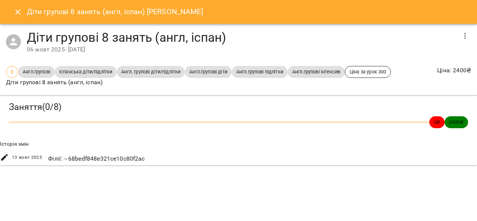
click at [16, 9] on icon "Close" at bounding box center [17, 11] width 5 height 5
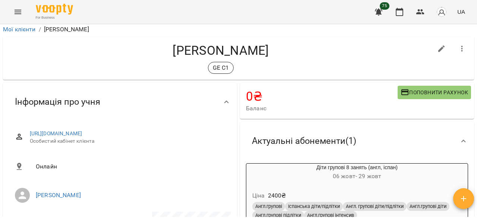
scroll to position [0, 0]
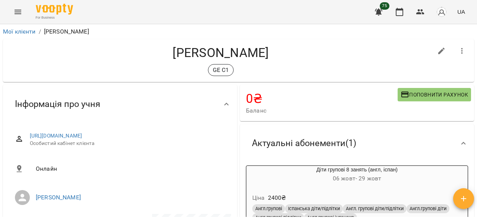
click at [458, 49] on icon "button" at bounding box center [462, 51] width 9 height 9
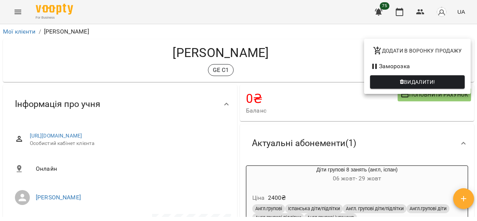
click at [317, 54] on div at bounding box center [238, 110] width 477 height 221
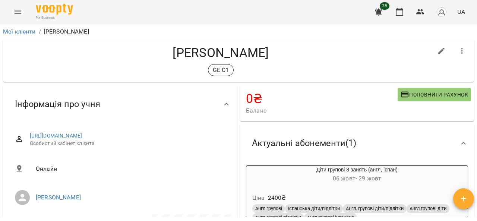
click at [437, 52] on icon "button" at bounding box center [441, 51] width 9 height 9
select select "**"
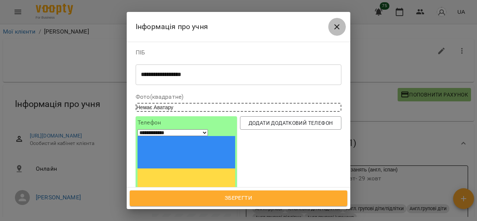
click at [335, 24] on icon "Close" at bounding box center [337, 26] width 9 height 9
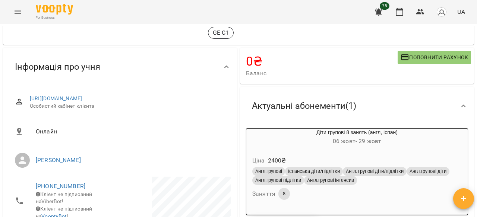
scroll to position [75, 0]
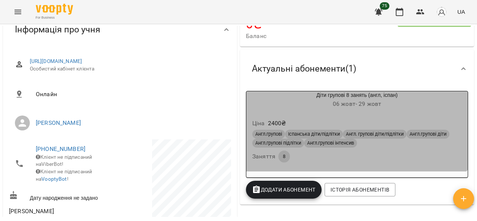
click at [342, 94] on div "Діти групові 8 занять (англ, іспан) 06 жовт - 29 жовт" at bounding box center [358, 100] width 222 height 18
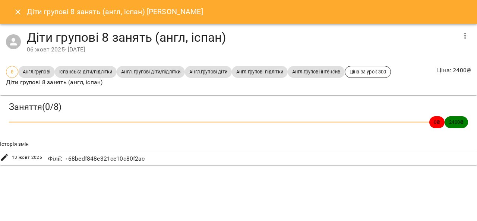
click at [467, 36] on icon "button" at bounding box center [465, 35] width 9 height 9
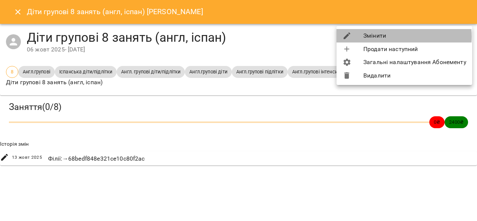
click at [404, 37] on li "Змінити" at bounding box center [405, 35] width 136 height 13
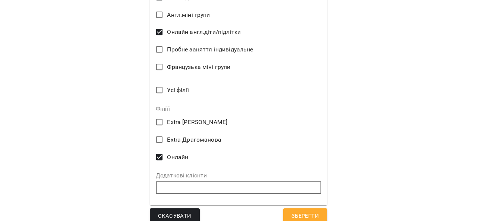
scroll to position [531, 0]
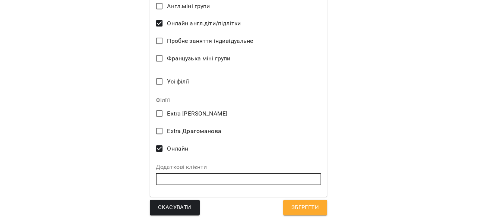
click at [304, 207] on span "Зберегти" at bounding box center [306, 208] width 28 height 10
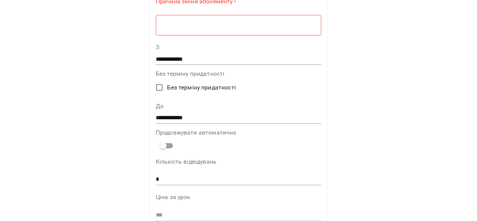
scroll to position [0, 0]
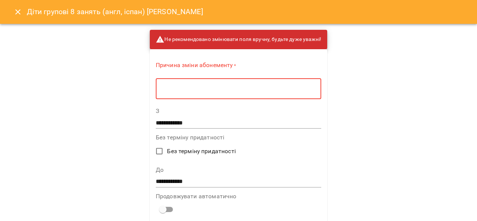
click at [220, 88] on textarea at bounding box center [238, 88] width 155 height 7
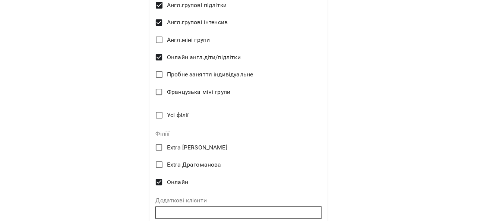
scroll to position [528, 0]
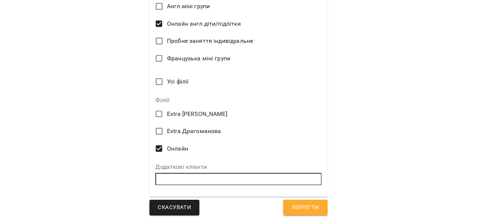
click at [302, 206] on span "Зберегти" at bounding box center [306, 208] width 28 height 10
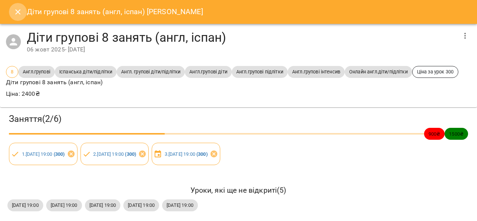
click at [16, 14] on icon "Close" at bounding box center [17, 11] width 9 height 9
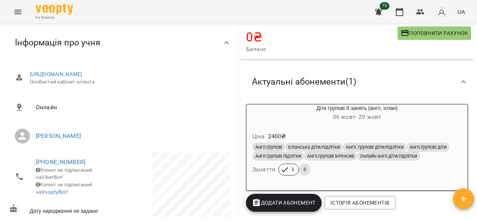
scroll to position [75, 0]
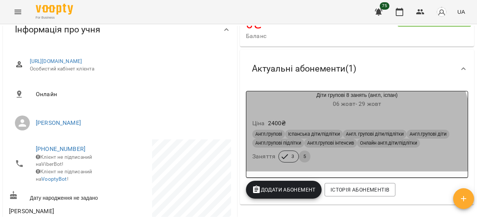
click at [262, 156] on h6 "Заняття" at bounding box center [264, 156] width 23 height 10
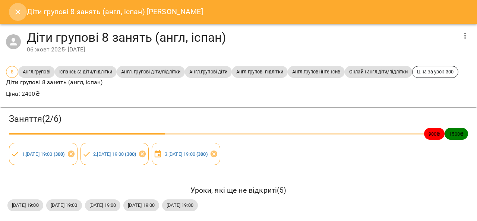
click at [17, 10] on icon "Close" at bounding box center [17, 11] width 9 height 9
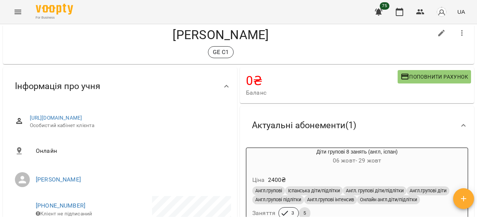
scroll to position [0, 0]
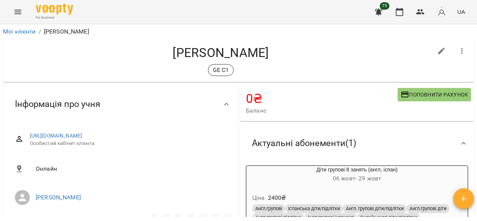
click at [16, 12] on icon "Menu" at bounding box center [18, 12] width 7 height 4
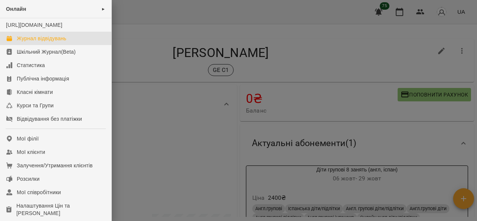
click at [57, 42] on div "Журнал відвідувань" at bounding box center [42, 38] width 50 height 7
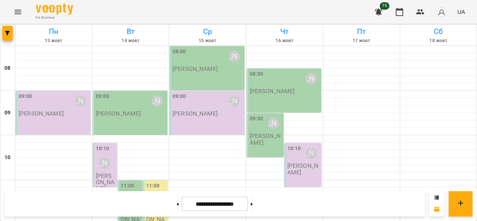
scroll to position [395, 0]
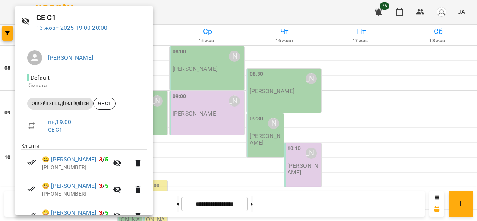
scroll to position [0, 0]
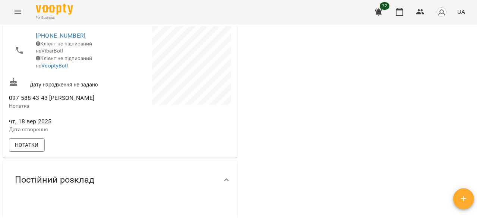
scroll to position [75, 0]
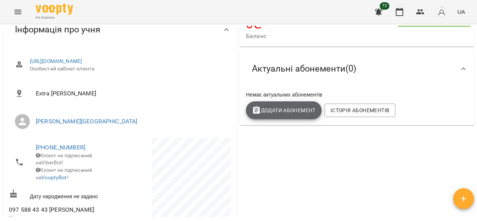
click at [277, 113] on span "Додати Абонемент" at bounding box center [284, 110] width 64 height 9
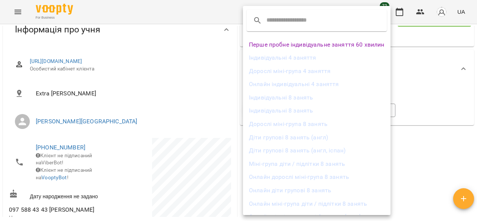
click at [304, 149] on li "Діти групові 8 занять (англ, іспан)" at bounding box center [317, 150] width 148 height 13
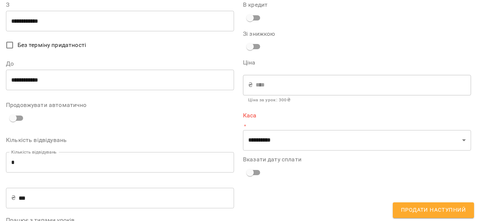
scroll to position [37, 0]
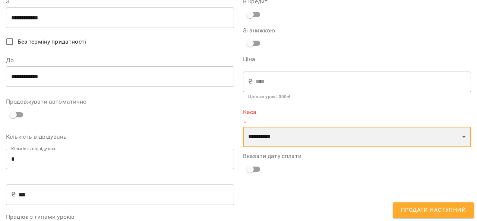
drag, startPoint x: 284, startPoint y: 132, endPoint x: 283, endPoint y: 139, distance: 7.6
click at [284, 132] on select "**********" at bounding box center [357, 137] width 228 height 21
select select "****"
click at [243, 127] on select "**********" at bounding box center [357, 137] width 228 height 21
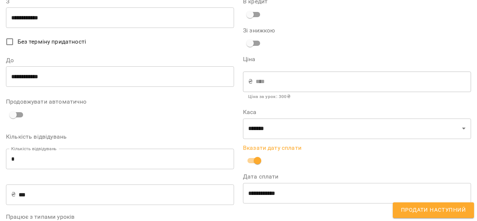
click at [278, 194] on input "**********" at bounding box center [357, 193] width 228 height 21
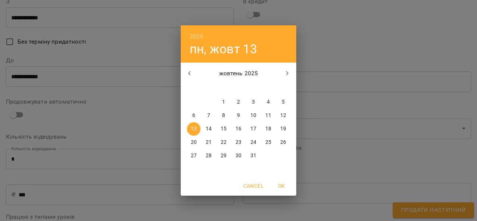
drag, startPoint x: 224, startPoint y: 115, endPoint x: 218, endPoint y: 116, distance: 6.2
click at [224, 115] on p "8" at bounding box center [223, 115] width 3 height 7
type input "**********"
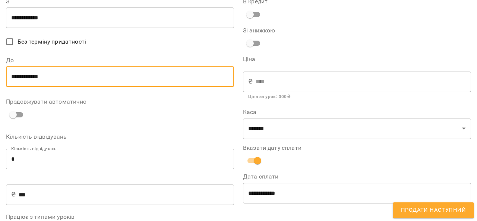
click at [44, 76] on input "**********" at bounding box center [120, 76] width 228 height 21
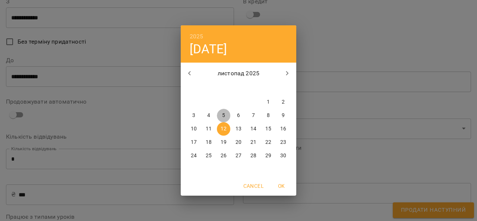
click at [223, 116] on p "5" at bounding box center [223, 115] width 3 height 7
type input "**********"
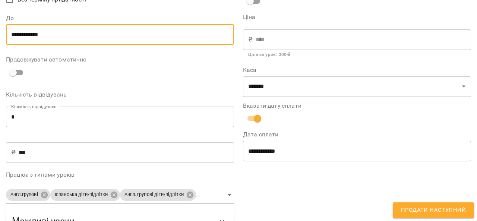
scroll to position [106, 0]
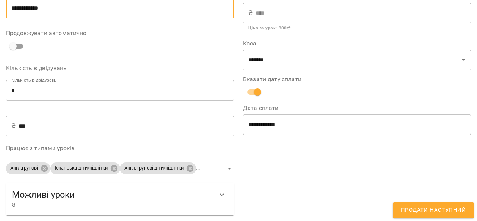
click at [421, 214] on span "Продати наступний" at bounding box center [433, 211] width 65 height 10
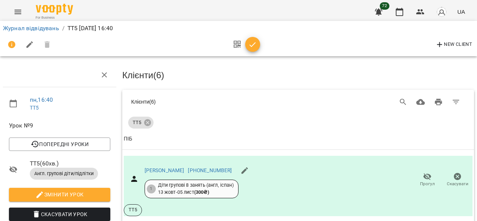
scroll to position [4, 0]
click at [16, 31] on link "Журнал відвідувань" at bounding box center [31, 28] width 56 height 7
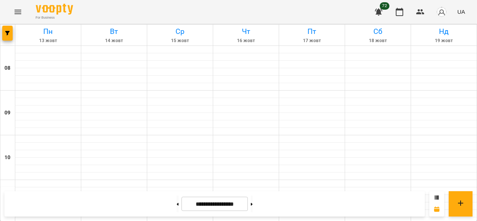
scroll to position [373, 0]
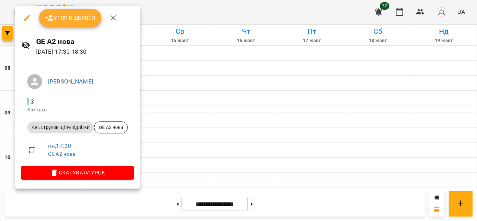
click at [78, 20] on span "Урок відбувся" at bounding box center [70, 17] width 51 height 9
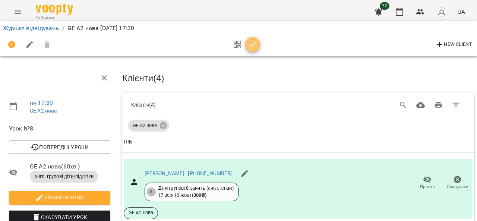
click at [253, 45] on icon "button" at bounding box center [253, 44] width 6 height 5
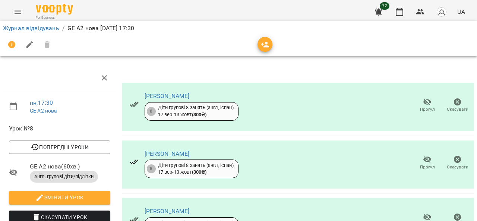
click at [27, 32] on li "Журнал відвідувань" at bounding box center [31, 28] width 56 height 9
click at [28, 29] on link "Журнал відвідувань" at bounding box center [31, 28] width 56 height 7
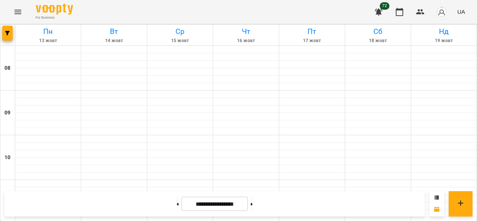
scroll to position [448, 0]
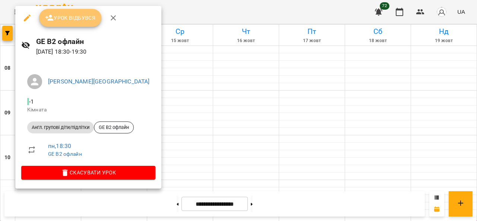
drag, startPoint x: 86, startPoint y: 16, endPoint x: 102, endPoint y: 36, distance: 25.7
click at [85, 16] on span "Урок відбувся" at bounding box center [70, 17] width 51 height 9
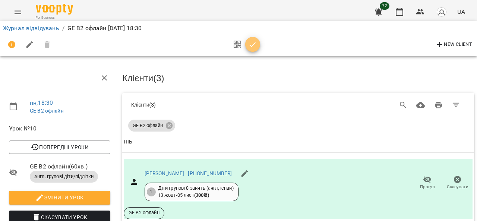
click at [253, 47] on icon "button" at bounding box center [252, 44] width 9 height 9
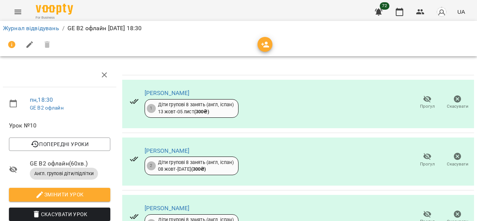
scroll to position [75, 0]
click at [19, 27] on link "Журнал відвідувань" at bounding box center [31, 28] width 56 height 7
